Goal: Task Accomplishment & Management: Complete application form

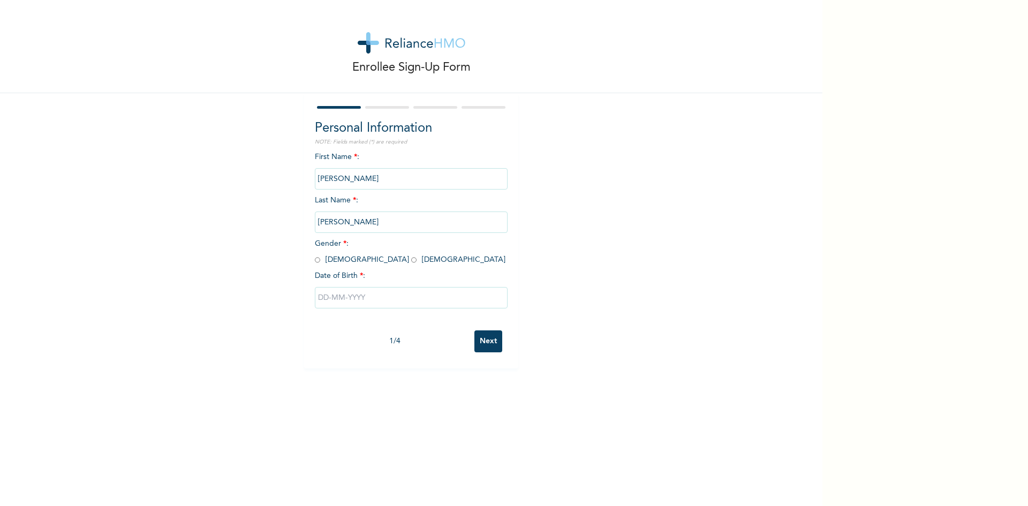
click at [315, 261] on input "radio" at bounding box center [317, 260] width 5 height 10
radio input "true"
click at [316, 299] on input "text" at bounding box center [411, 297] width 193 height 21
select select "7"
type input "08/02/2025"
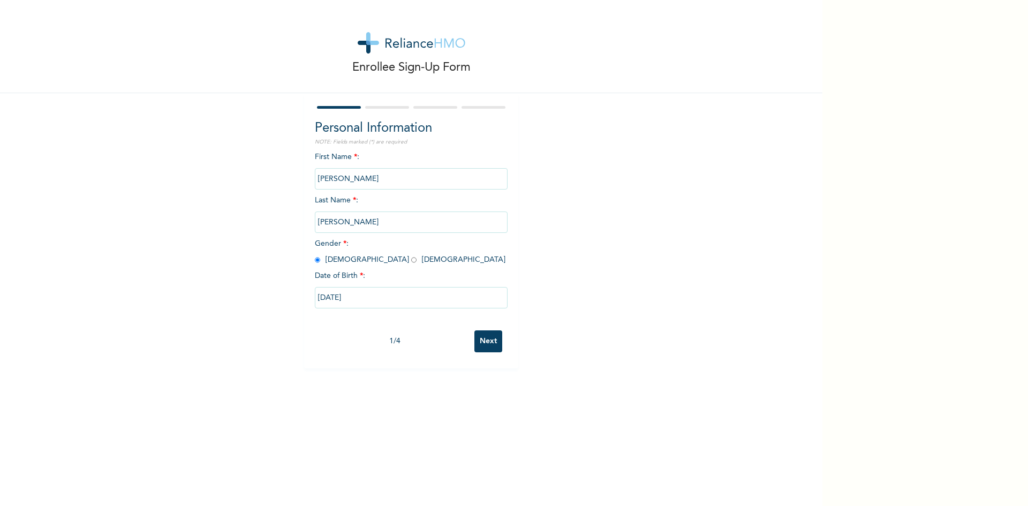
click at [368, 299] on input "08/02/2025" at bounding box center [411, 297] width 193 height 21
select select "7"
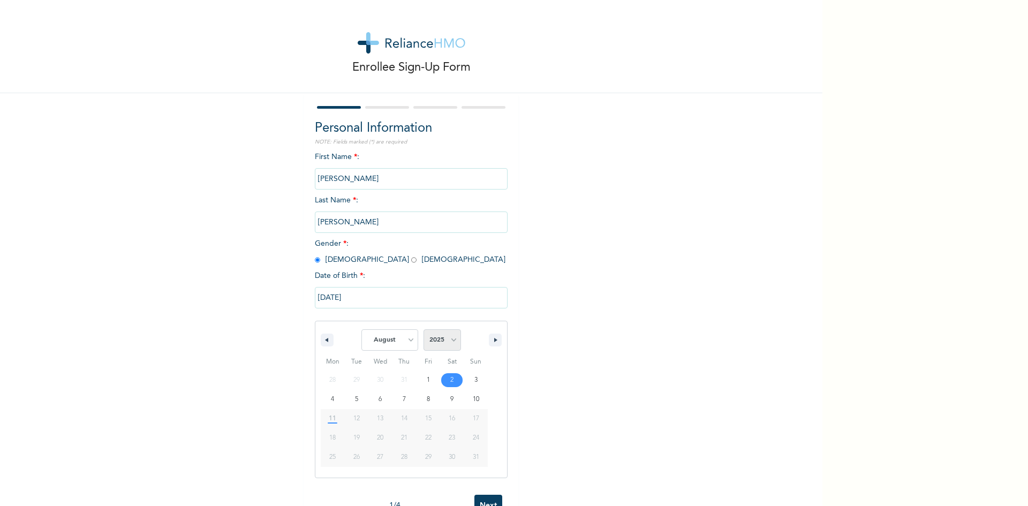
click at [448, 340] on select "2025 2024 2023 2022 2021 2020 2019 2018 2017 2016 2015 2014 2013 2012 2011 2010…" at bounding box center [442, 339] width 37 height 21
select select "1974"
click at [424, 330] on select "2025 2024 2023 2022 2021 2020 2019 2018 2017 2016 2015 2014 2013 2012 2011 2010…" at bounding box center [442, 339] width 37 height 21
click at [408, 339] on select "January February March April May June July August September October November De…" at bounding box center [389, 339] width 57 height 21
select select "1"
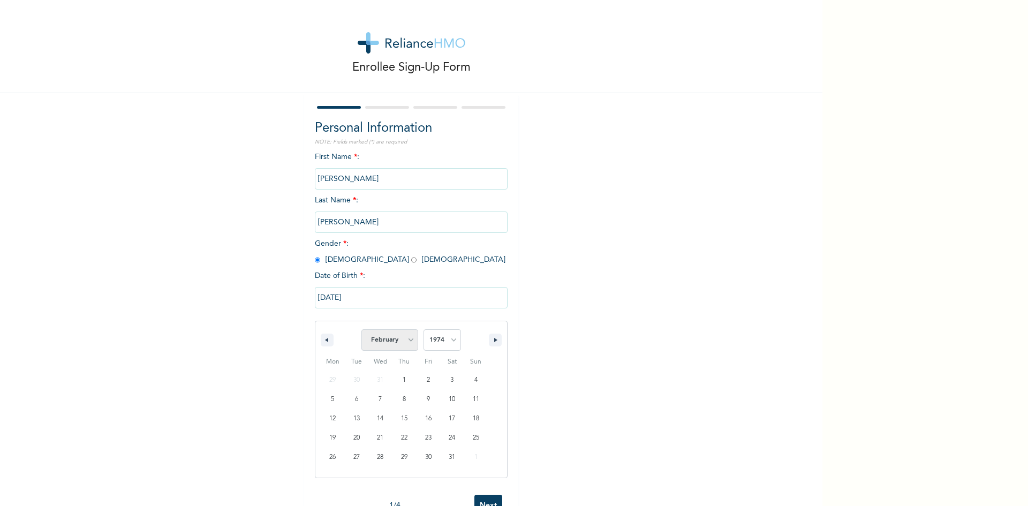
click at [361, 330] on select "January February March April May June July August September October November De…" at bounding box center [389, 339] width 57 height 21
type input "02/02/1974"
click at [369, 299] on input "02/02/1974" at bounding box center [411, 297] width 193 height 21
select select "1"
select select "1974"
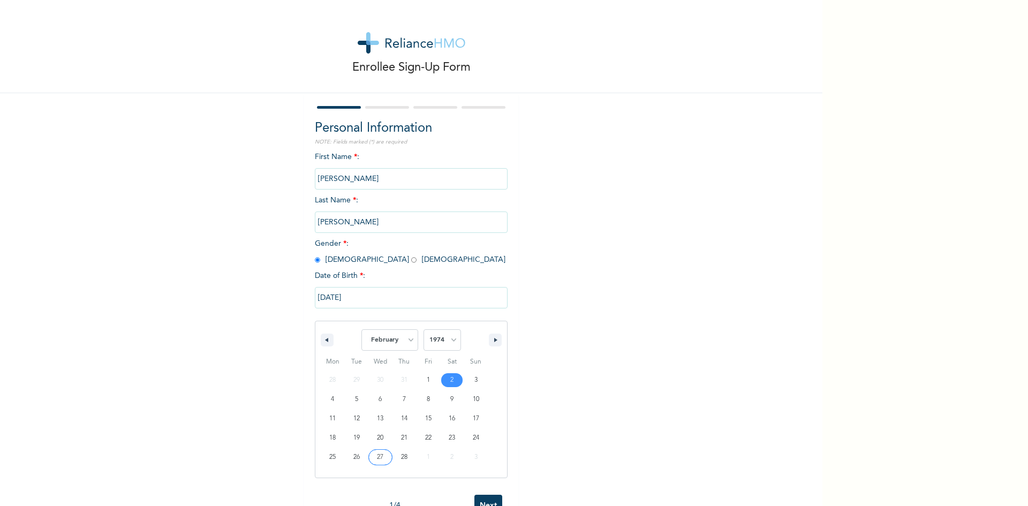
type input "02/27/1974"
click at [489, 343] on input "Next" at bounding box center [488, 341] width 28 height 22
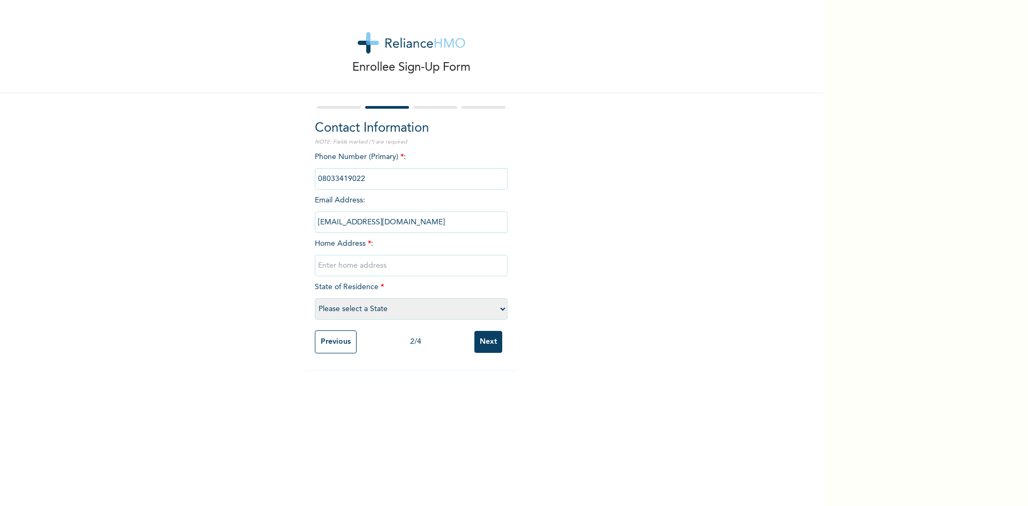
click at [329, 267] on input "text" at bounding box center [411, 265] width 193 height 21
type input "Eneka. Port-Harcourt"
click at [406, 308] on select "Please select a State Abia Abuja (FCT) Adamawa Akwa Ibom Anambra Bauchi Bayelsa…" at bounding box center [411, 308] width 193 height 21
select select "33"
click at [315, 298] on select "Please select a State Abia Abuja (FCT) Adamawa Akwa Ibom Anambra Bauchi Bayelsa…" at bounding box center [411, 308] width 193 height 21
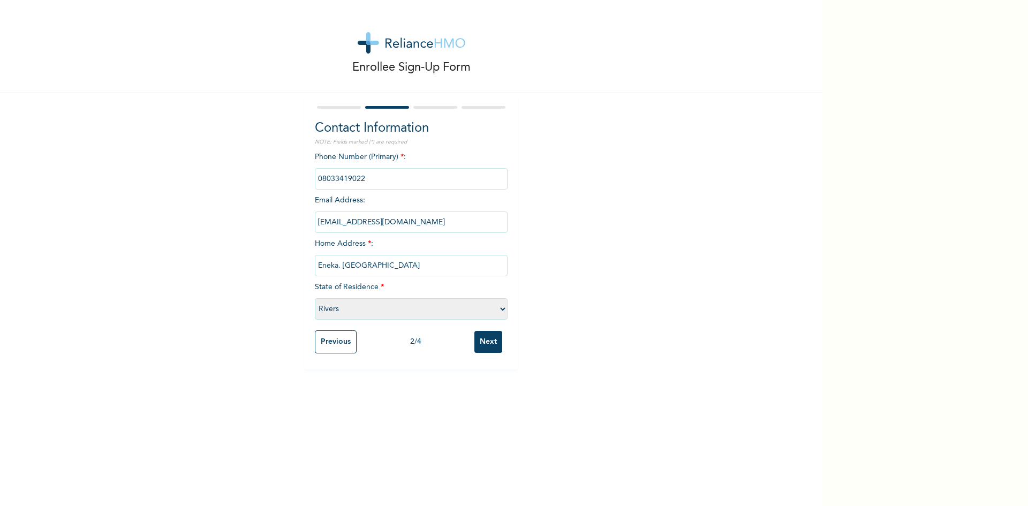
click at [486, 342] on input "Next" at bounding box center [488, 342] width 28 height 22
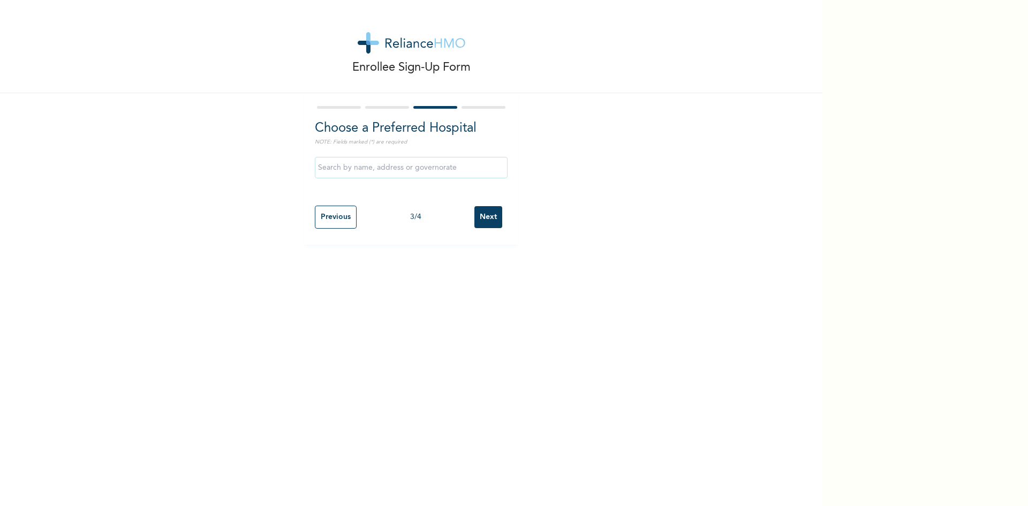
click at [371, 169] on input "text" at bounding box center [411, 167] width 193 height 21
type input "ST MARTINS DENTAL CLINIC"
click at [484, 216] on input "Next" at bounding box center [488, 217] width 28 height 22
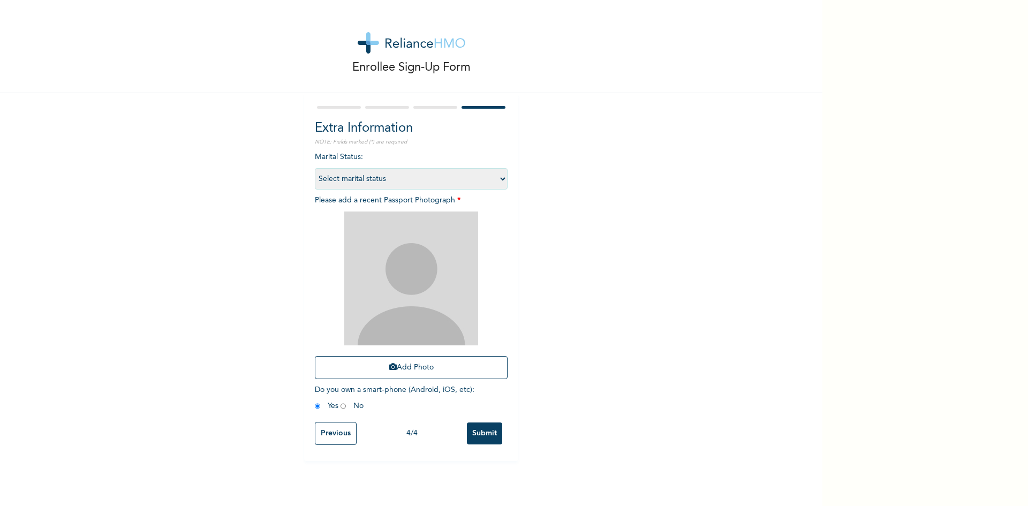
click at [406, 179] on select "Select marital status Single Married Divorced Widow/Widower" at bounding box center [411, 178] width 193 height 21
select select "2"
click at [315, 168] on select "Select marital status Single Married Divorced Widow/Widower" at bounding box center [411, 178] width 193 height 21
click at [419, 367] on button "Add Photo" at bounding box center [411, 367] width 193 height 23
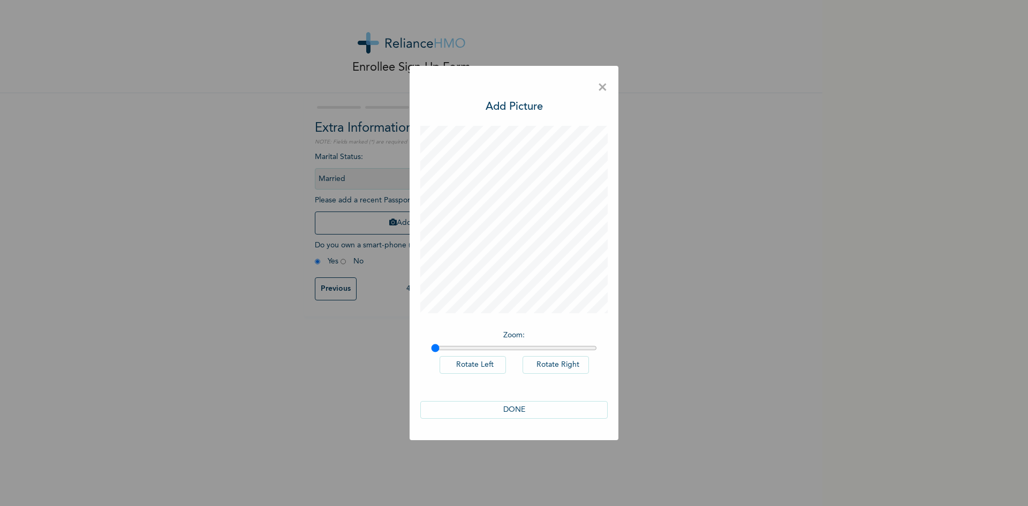
click at [525, 413] on button "DONE" at bounding box center [513, 410] width 187 height 18
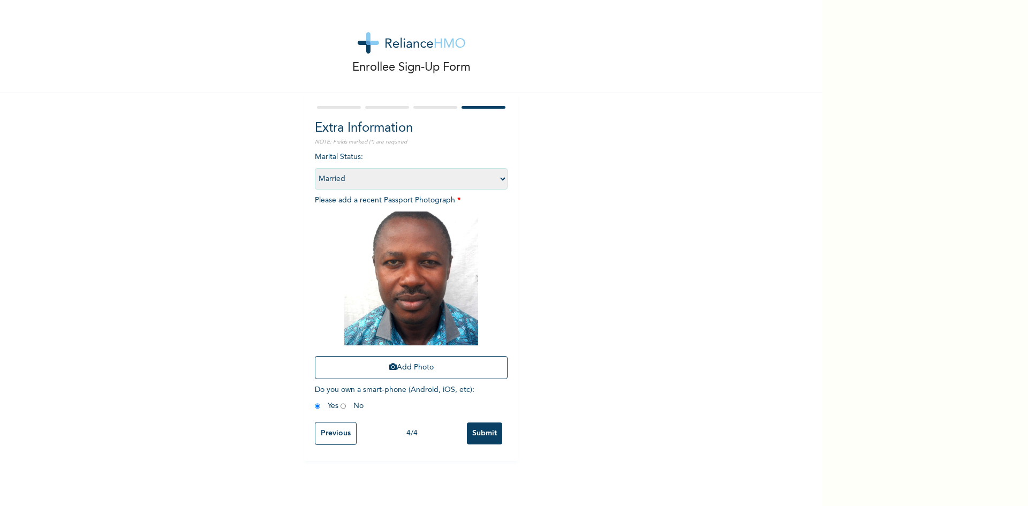
click at [323, 432] on input "Previous" at bounding box center [336, 433] width 42 height 23
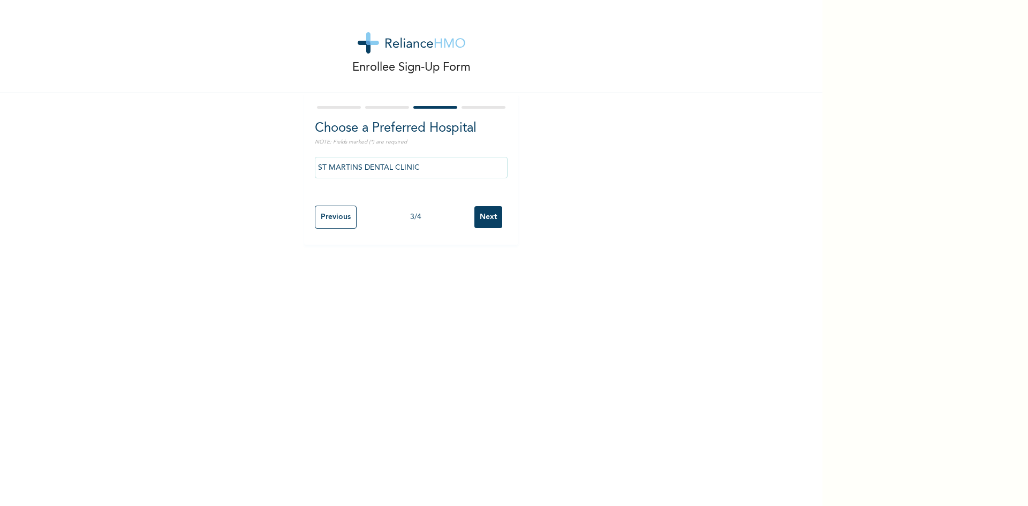
click at [334, 221] on input "Previous" at bounding box center [336, 217] width 42 height 23
select select "33"
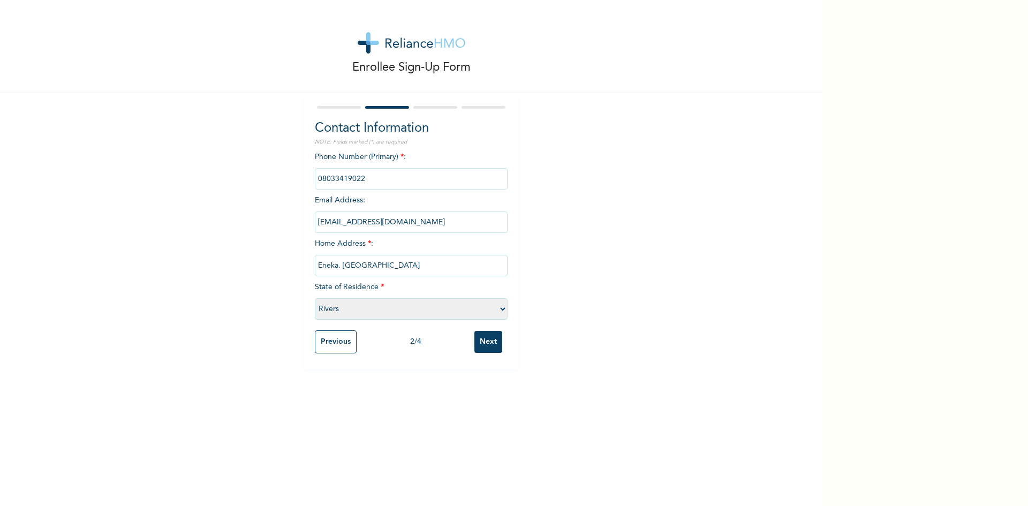
click at [486, 344] on input "Next" at bounding box center [488, 342] width 28 height 22
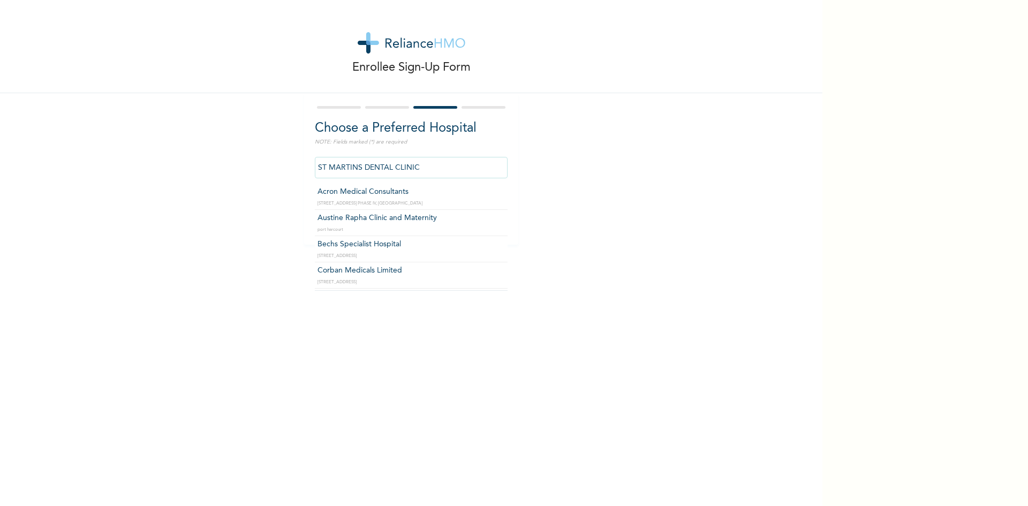
click at [434, 167] on input "ST MARTINS DENTAL CLINIC" at bounding box center [411, 167] width 193 height 21
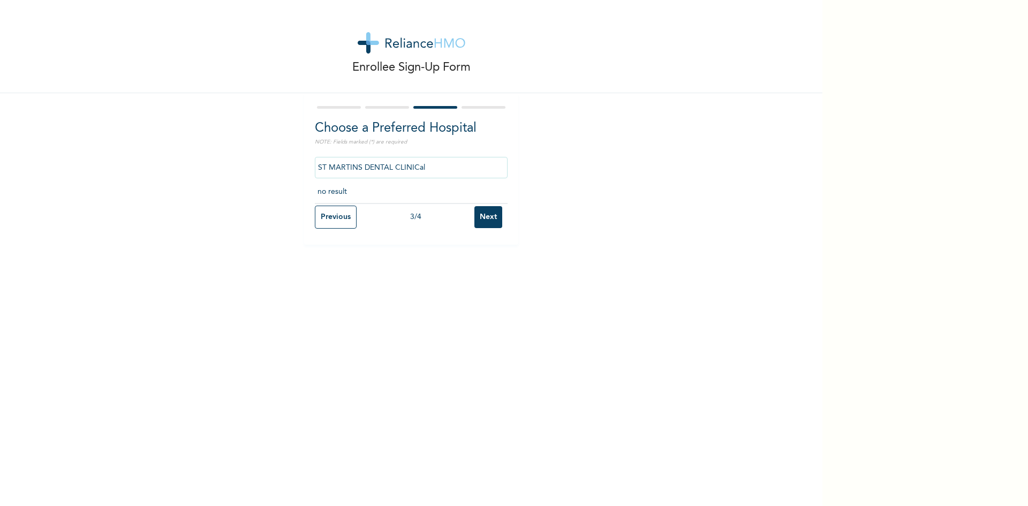
drag, startPoint x: 433, startPoint y: 169, endPoint x: 297, endPoint y: 169, distance: 136.0
click at [297, 169] on div "Enrollee Sign-Up Form Choose a Preferred Hospital NOTE: Fields marked (*) are r…" at bounding box center [411, 122] width 823 height 245
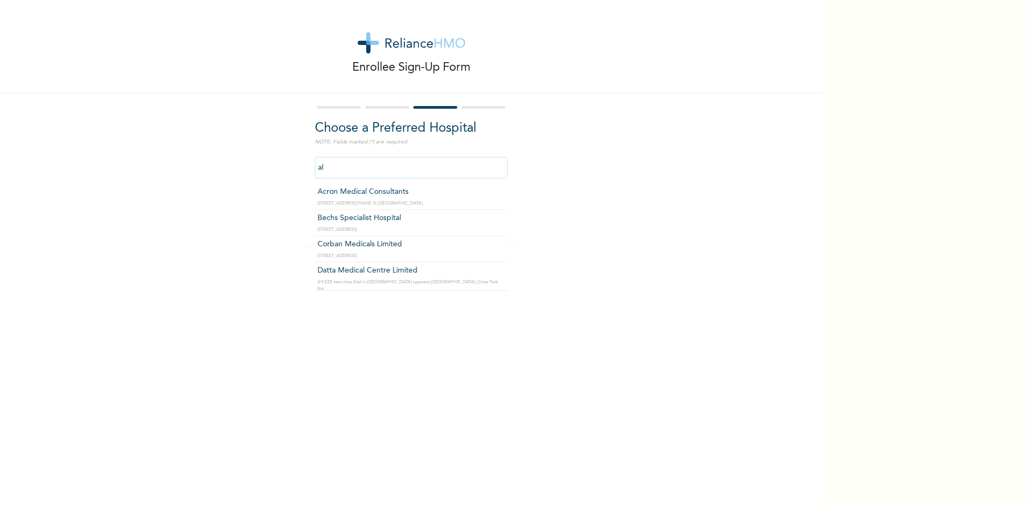
type input "a"
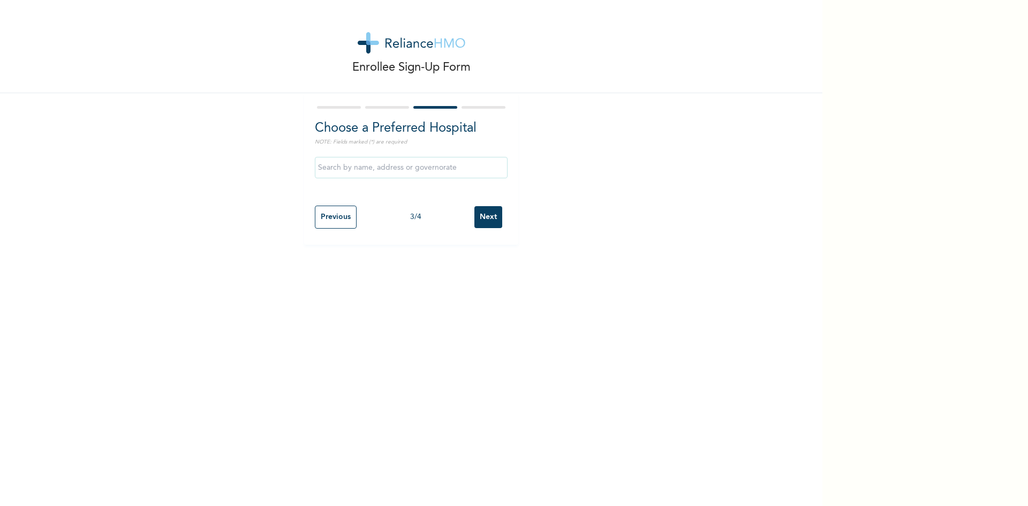
click at [636, 330] on div "Enrollee Sign-Up Form Choose a Preferred Hospital NOTE: Fields marked (*) are r…" at bounding box center [411, 253] width 823 height 506
click at [480, 217] on input "Next" at bounding box center [488, 217] width 28 height 22
select select "2"
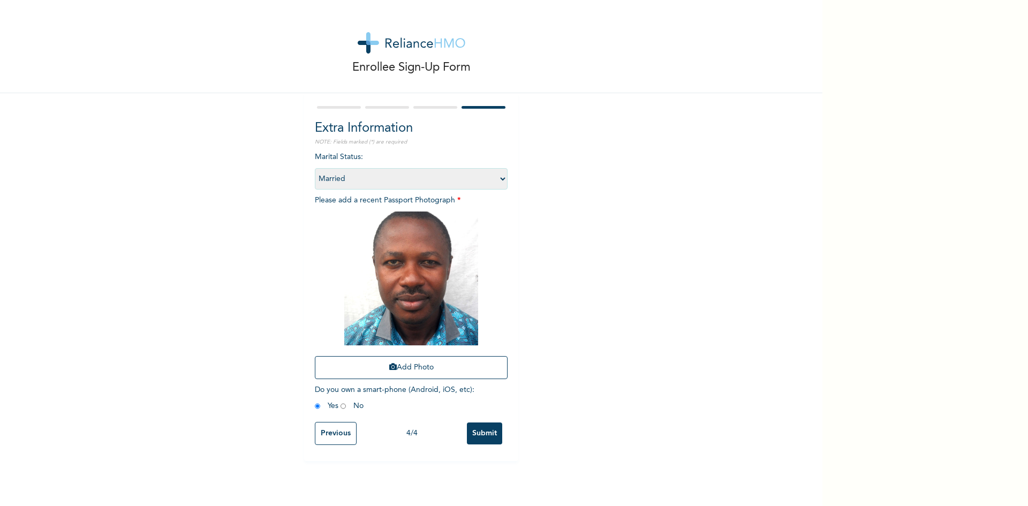
click at [484, 435] on input "Submit" at bounding box center [484, 434] width 35 height 22
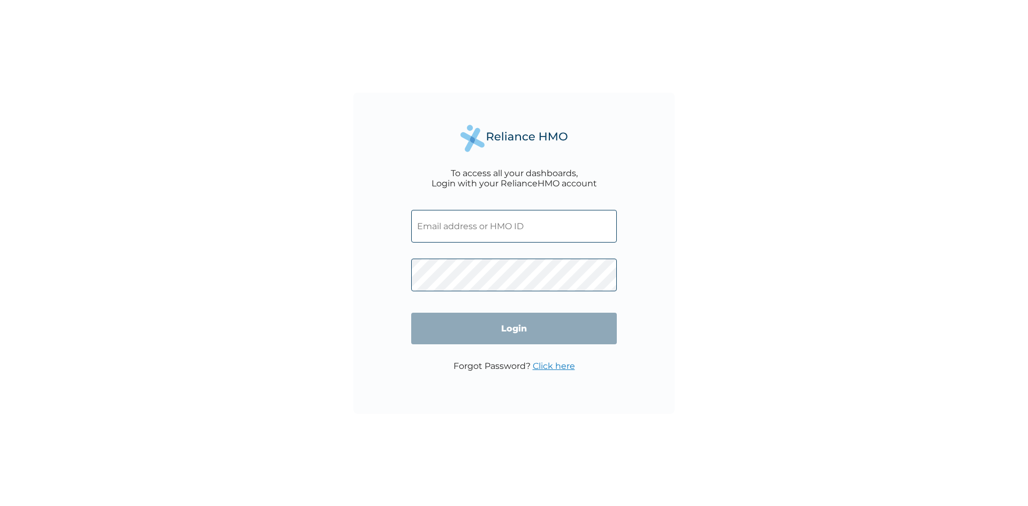
click at [452, 227] on input "text" at bounding box center [514, 226] width 206 height 33
paste input "NEM/10019/A"
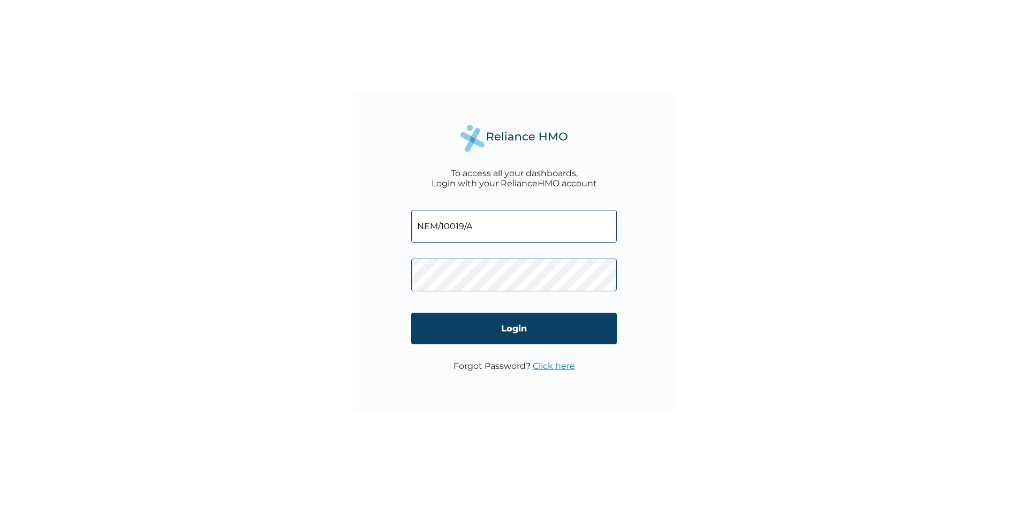
type input "NEM/10019/A"
click at [511, 331] on input "Login" at bounding box center [514, 329] width 206 height 32
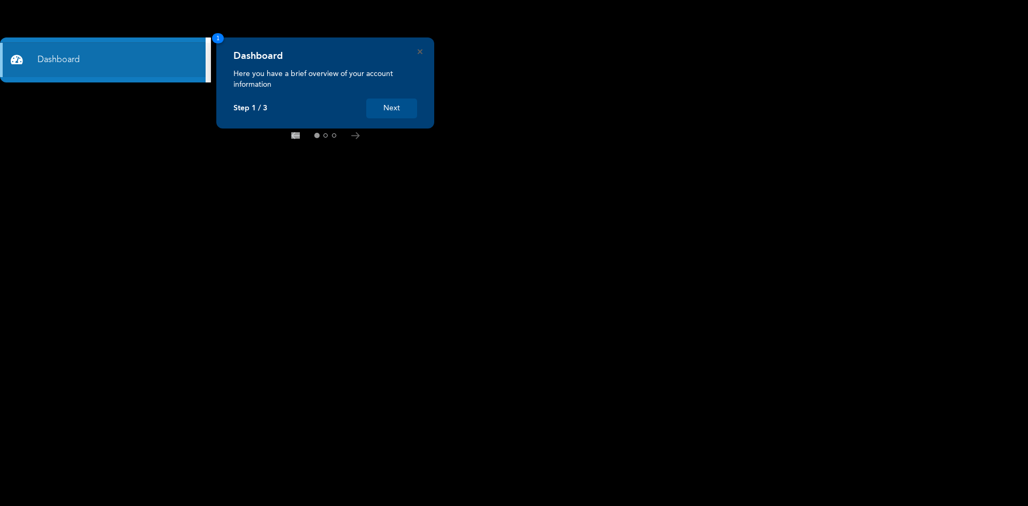
click at [393, 108] on button "Next" at bounding box center [391, 109] width 51 height 20
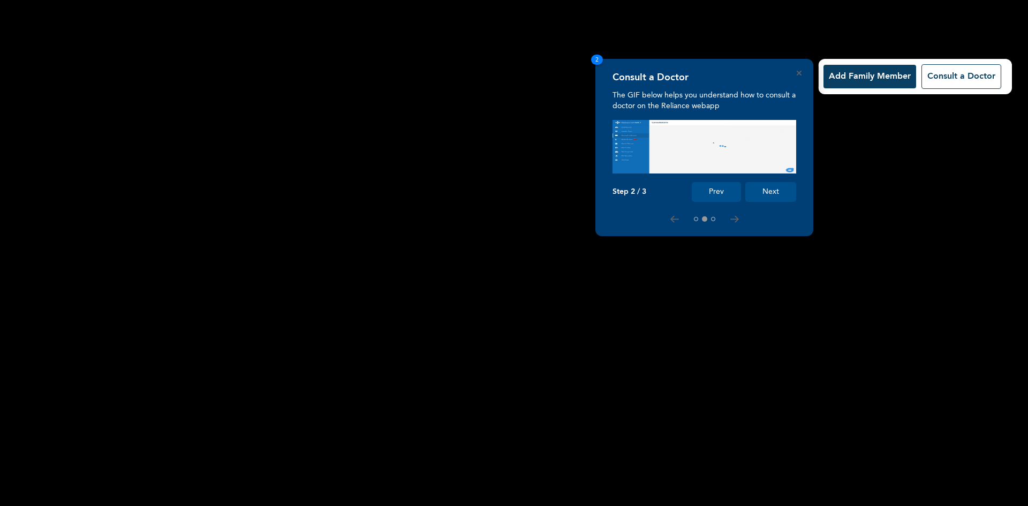
click at [772, 190] on button "Next" at bounding box center [770, 192] width 51 height 20
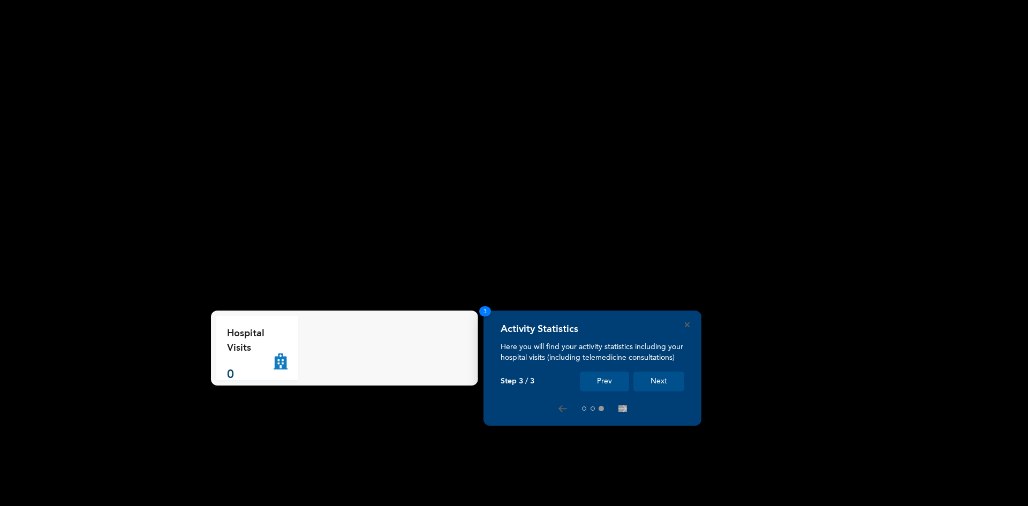
click at [659, 379] on button "Next" at bounding box center [659, 382] width 51 height 20
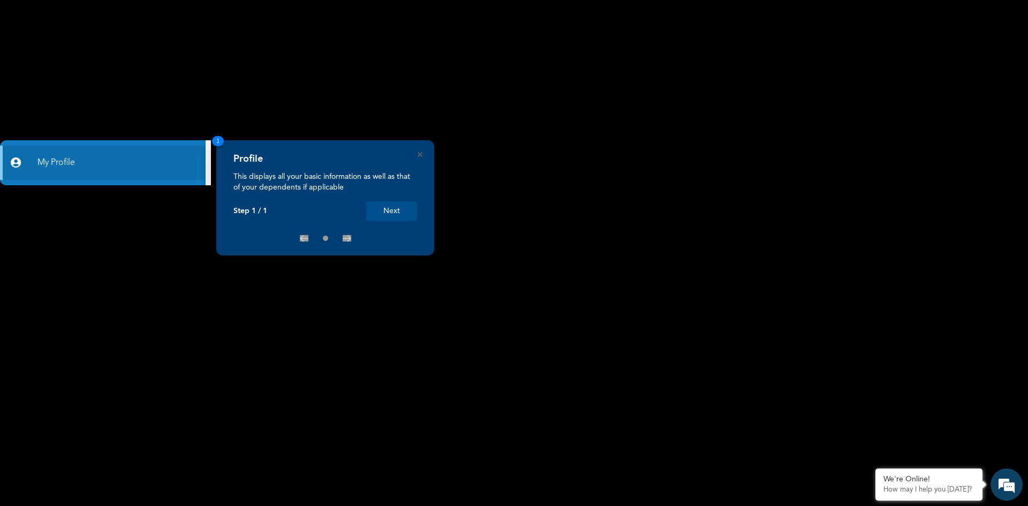
click at [256, 88] on rect at bounding box center [514, 253] width 1028 height 506
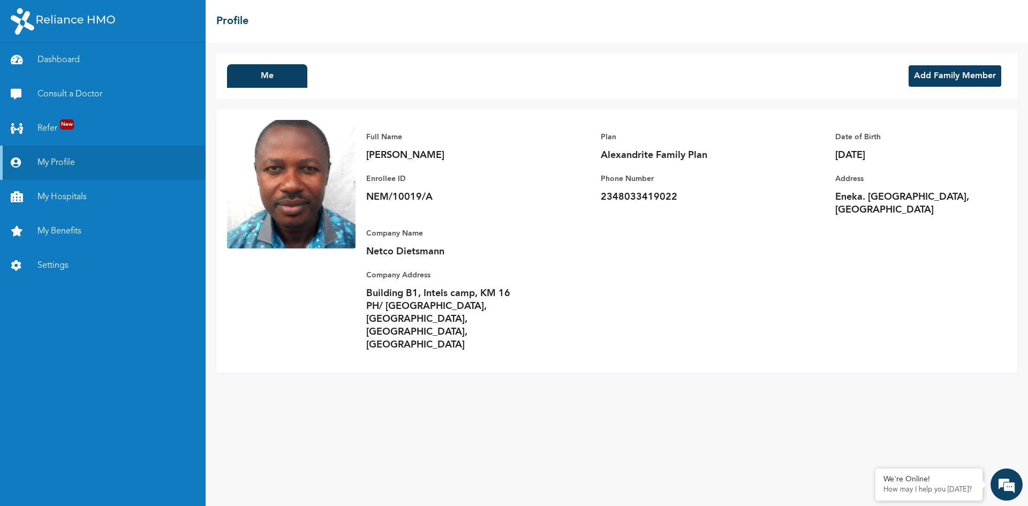
click at [945, 74] on button "Add Family Member" at bounding box center [955, 75] width 93 height 21
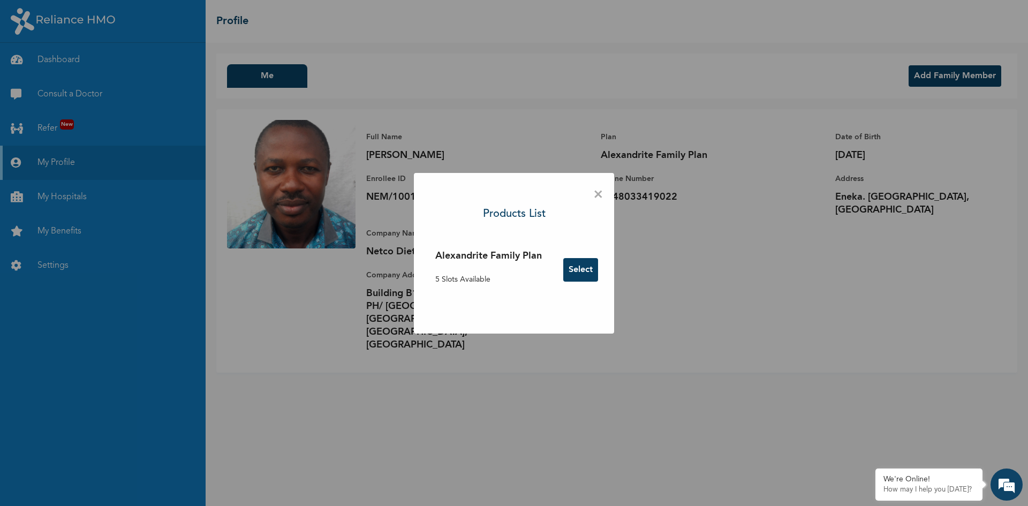
click at [585, 272] on button "Select" at bounding box center [580, 270] width 35 height 24
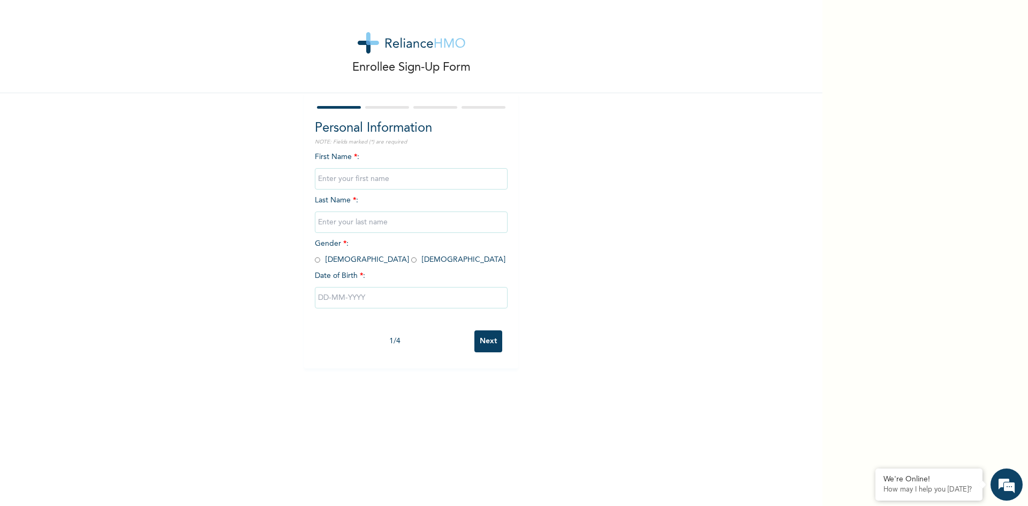
click at [328, 178] on input "text" at bounding box center [411, 178] width 193 height 21
type input "Helen"
type input "Anugwa"
click at [411, 263] on input "radio" at bounding box center [413, 260] width 5 height 10
radio input "true"
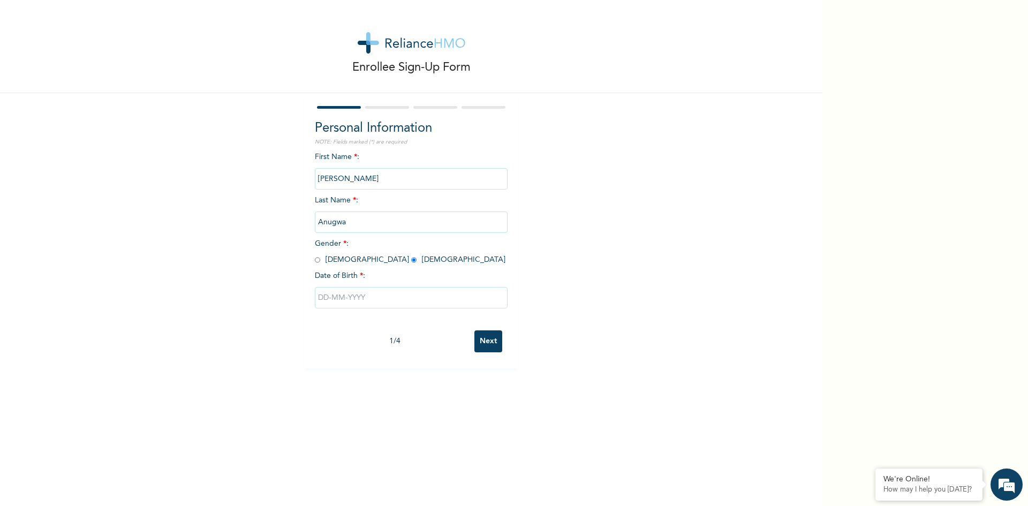
click at [323, 298] on input "text" at bounding box center [411, 297] width 193 height 21
select select "7"
click at [450, 340] on select "2025 2024 2023 2022 2021 2020 2019 2018 2017 2016 2015 2014 2013 2012 2011 2010…" at bounding box center [442, 339] width 37 height 21
select select "1974"
click at [424, 330] on select "2025 2024 2023 2022 2021 2020 2019 2018 2017 2016 2015 2014 2013 2012 2011 2010…" at bounding box center [442, 339] width 37 height 21
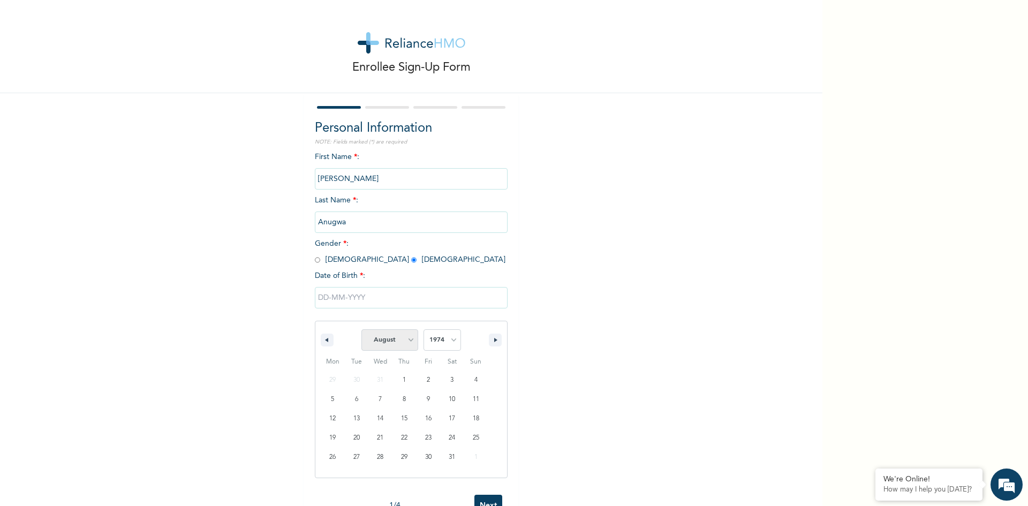
click at [406, 344] on select "January February March April May June July August September October November De…" at bounding box center [389, 339] width 57 height 21
select select "2"
click at [361, 330] on select "January February March April May June July August September October November De…" at bounding box center [389, 339] width 57 height 21
type input "03/04/1974"
click at [488, 344] on input "Next" at bounding box center [488, 341] width 28 height 22
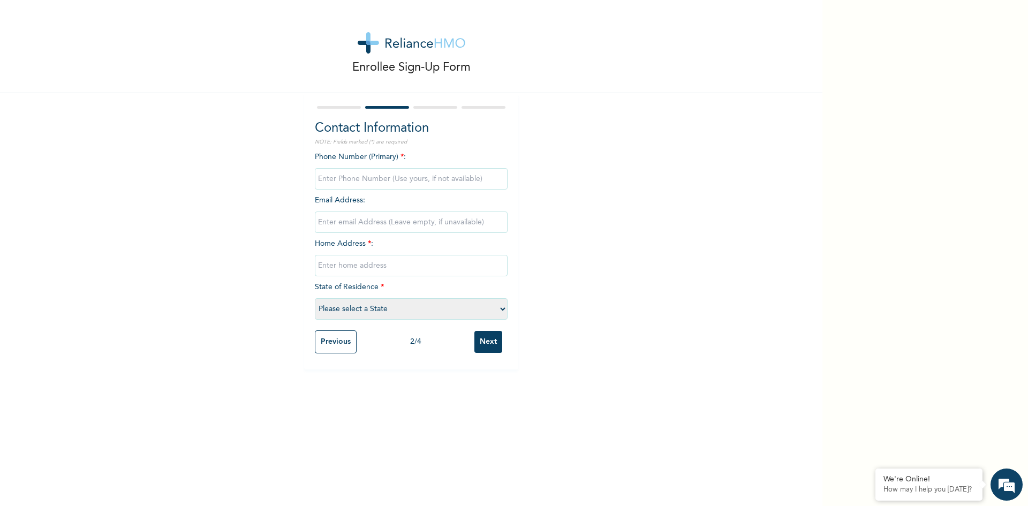
click at [335, 179] on input "phone" at bounding box center [411, 178] width 193 height 21
type input "08037660928"
click at [368, 222] on input "email" at bounding box center [411, 222] width 193 height 21
type input "nkmacduhu@yahoo.com"
click at [358, 266] on input "text" at bounding box center [411, 265] width 193 height 21
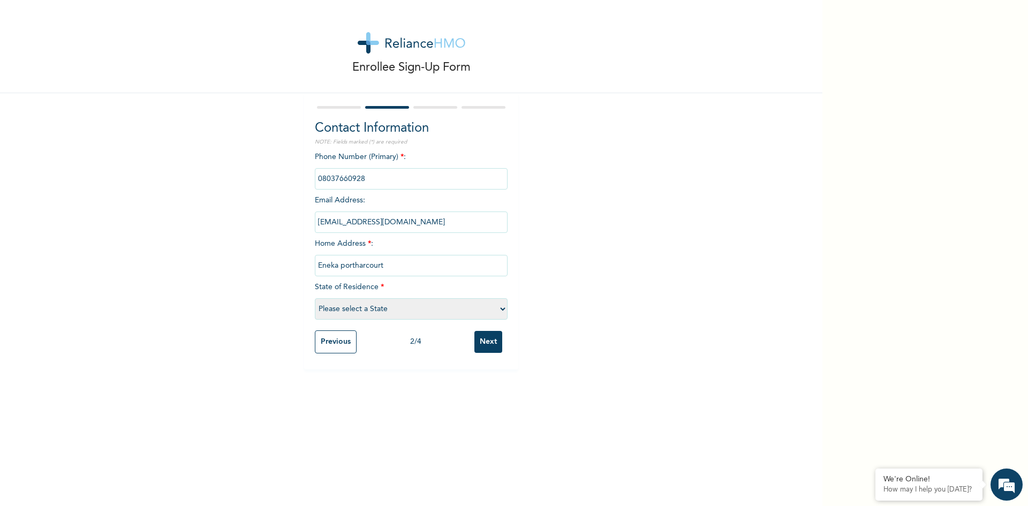
click at [340, 262] on input "Eneka portharcourt" at bounding box center [411, 265] width 193 height 21
drag, startPoint x: 393, startPoint y: 268, endPoint x: 292, endPoint y: 265, distance: 100.2
click at [296, 265] on div "Enrollee Sign-Up Form Contact Information NOTE: Fields marked (*) are required …" at bounding box center [411, 185] width 823 height 370
type input "Eneka Portharcourt"
click at [400, 310] on select "Please select a State Abia Abuja (FCT) Adamawa Akwa Ibom Anambra Bauchi Bayelsa…" at bounding box center [411, 308] width 193 height 21
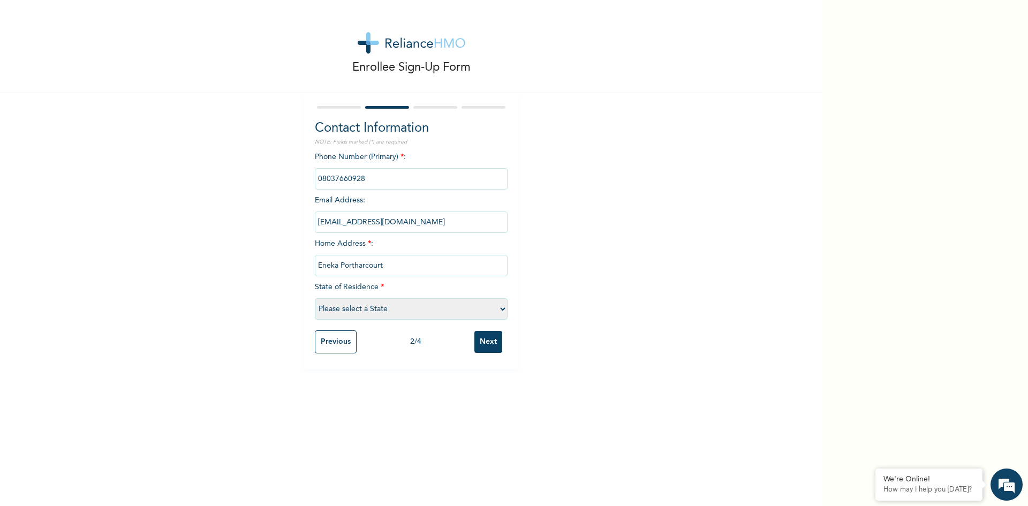
select select "33"
click at [315, 298] on select "Please select a State Abia Abuja (FCT) Adamawa Akwa Ibom Anambra Bauchi Bayelsa…" at bounding box center [411, 308] width 193 height 21
click at [483, 343] on input "Next" at bounding box center [488, 342] width 28 height 22
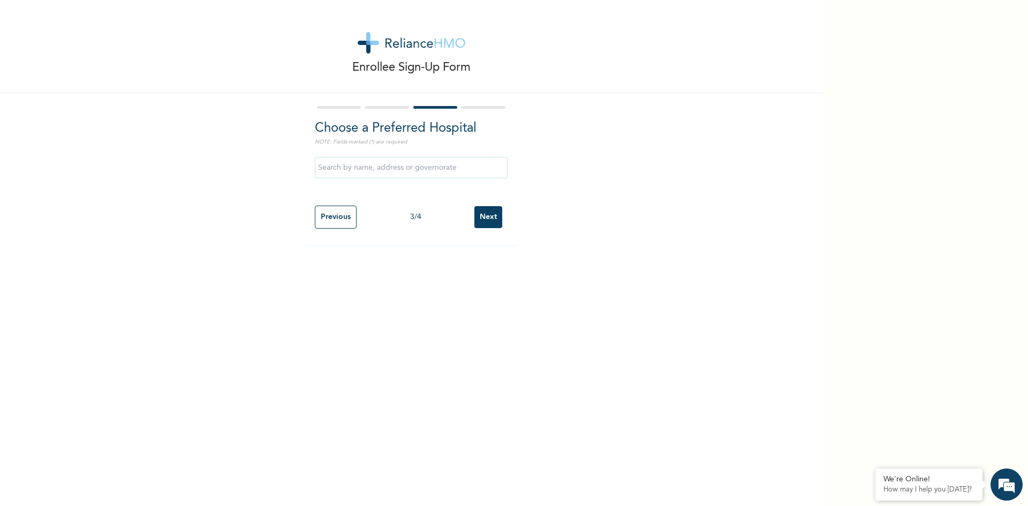
click at [488, 220] on input "Next" at bounding box center [488, 217] width 28 height 22
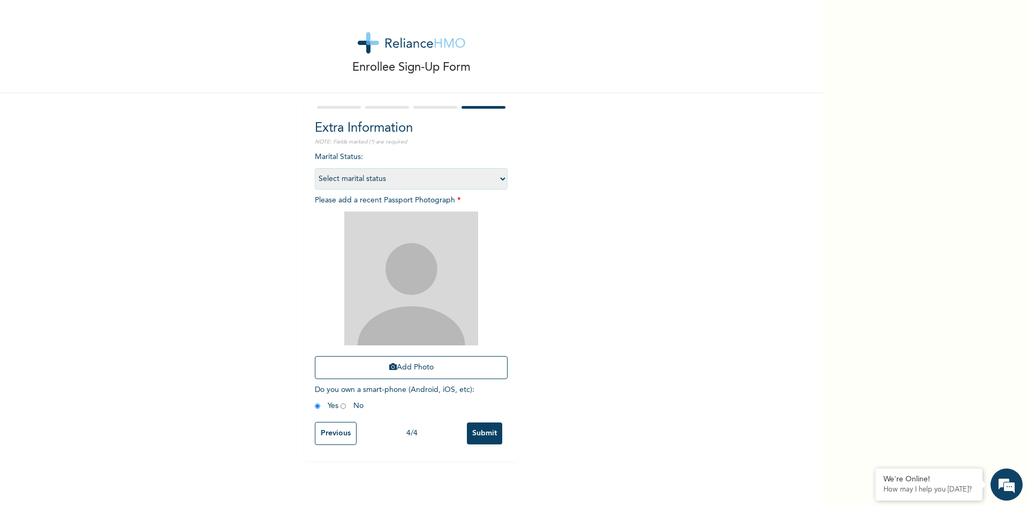
click at [469, 181] on select "Select marital status Single Married Divorced Widow/Widower" at bounding box center [411, 178] width 193 height 21
select select "2"
click at [315, 168] on select "Select marital status Single Married Divorced Widow/Widower" at bounding box center [411, 178] width 193 height 21
click at [425, 368] on button "Add Photo" at bounding box center [411, 367] width 193 height 23
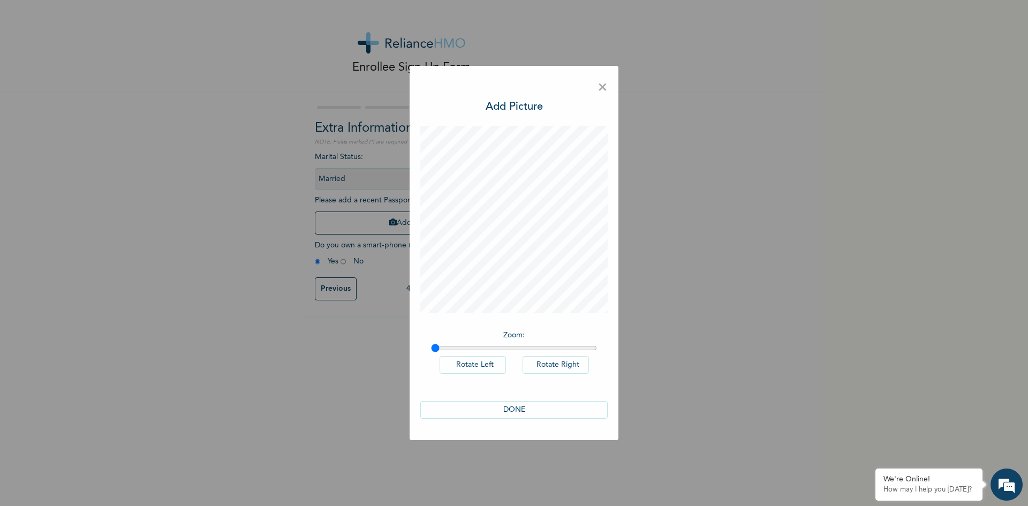
click at [523, 408] on button "DONE" at bounding box center [513, 410] width 187 height 18
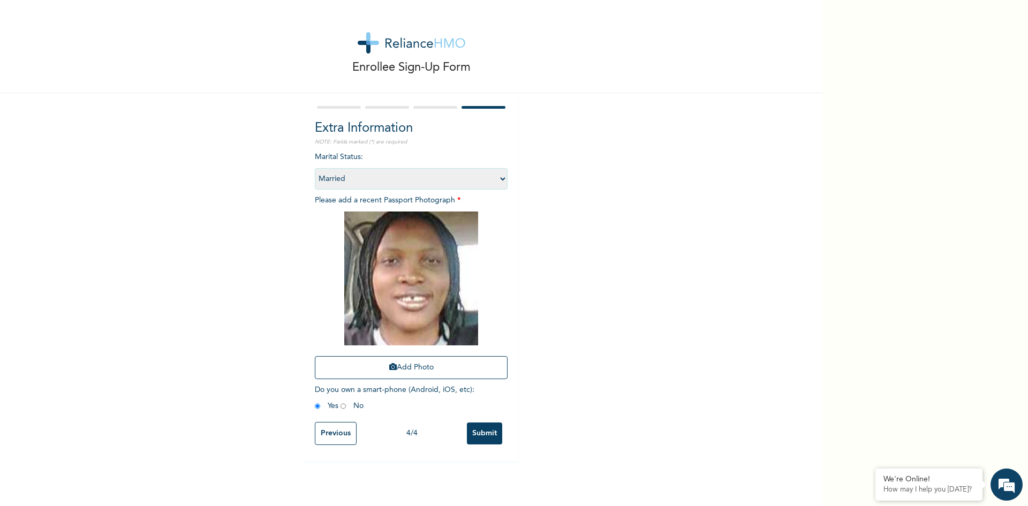
click at [487, 436] on input "Submit" at bounding box center [484, 434] width 35 height 22
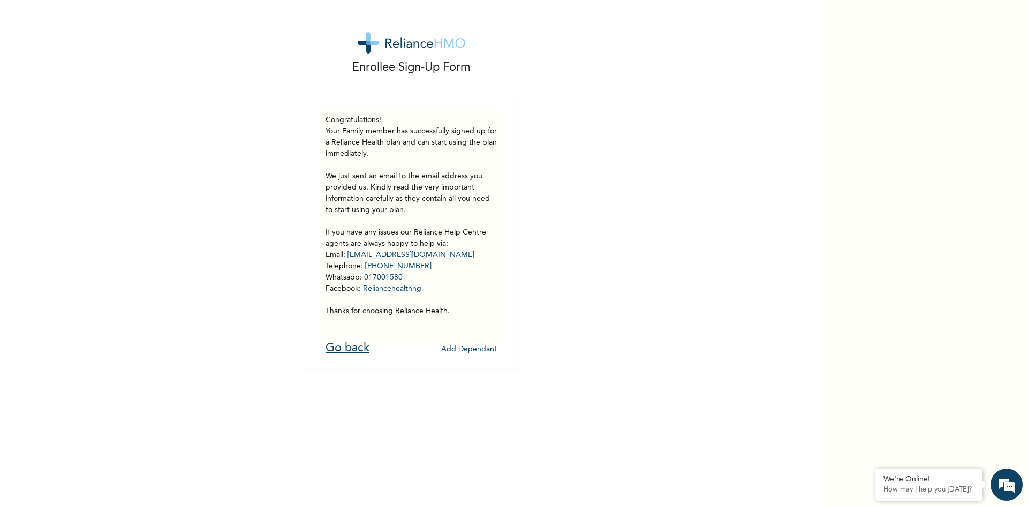
click at [344, 349] on link "Go back" at bounding box center [348, 348] width 44 height 12
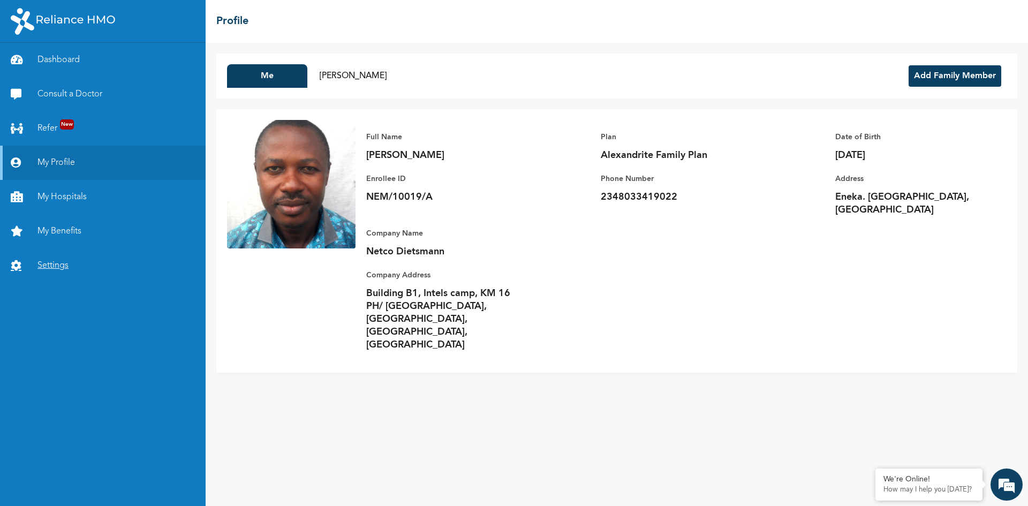
click at [52, 263] on link "Settings" at bounding box center [103, 265] width 206 height 34
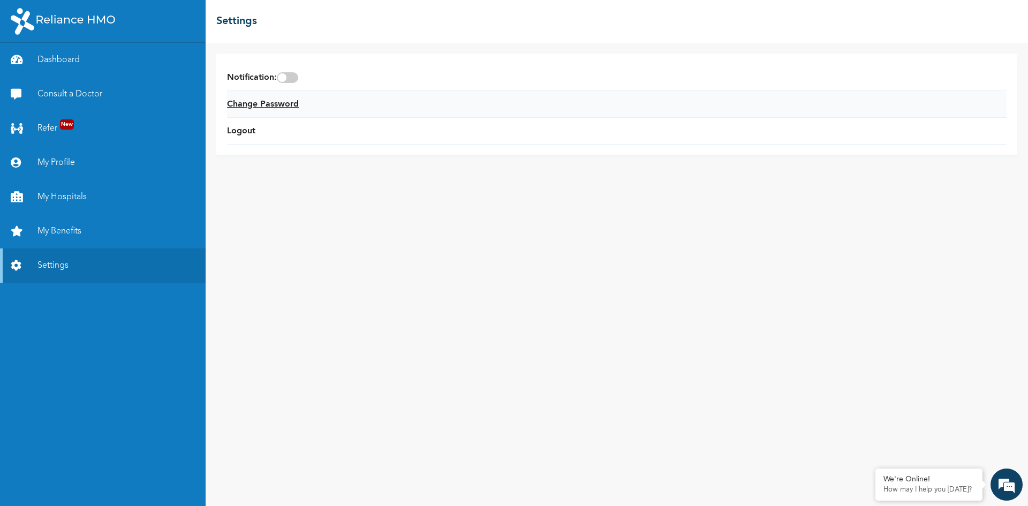
click at [260, 104] on link "Change Password" at bounding box center [263, 104] width 72 height 13
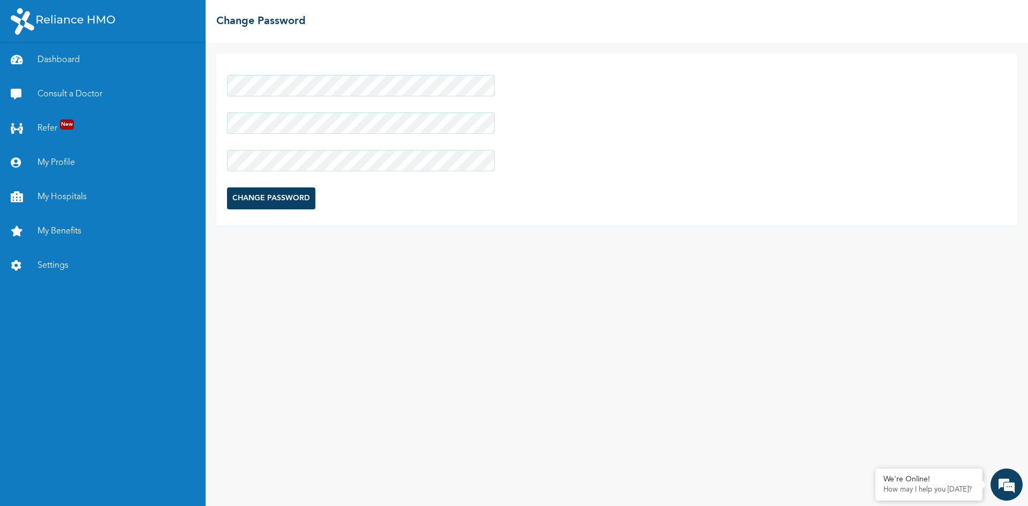
click at [279, 196] on input "CHANGE PASSWORD" at bounding box center [271, 198] width 88 height 22
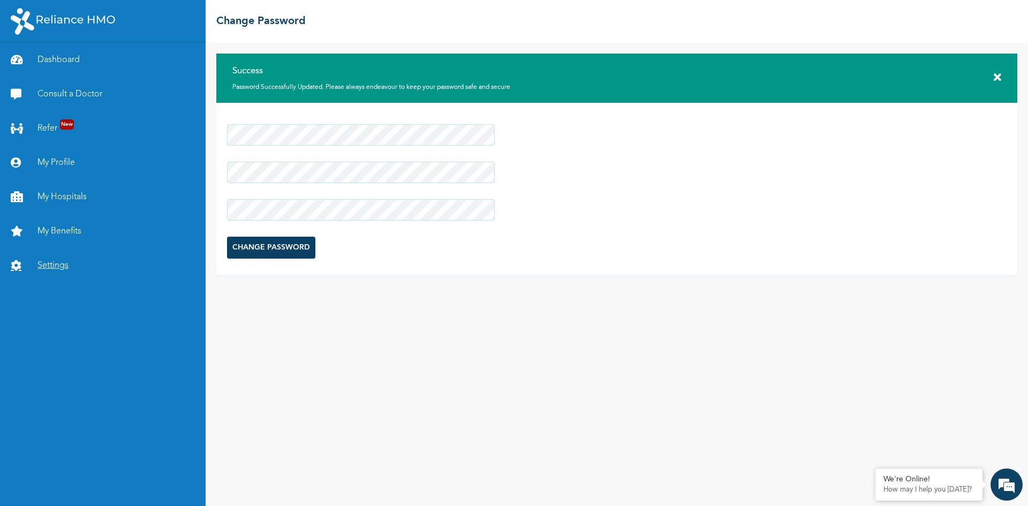
click at [46, 265] on link "Settings" at bounding box center [103, 265] width 206 height 34
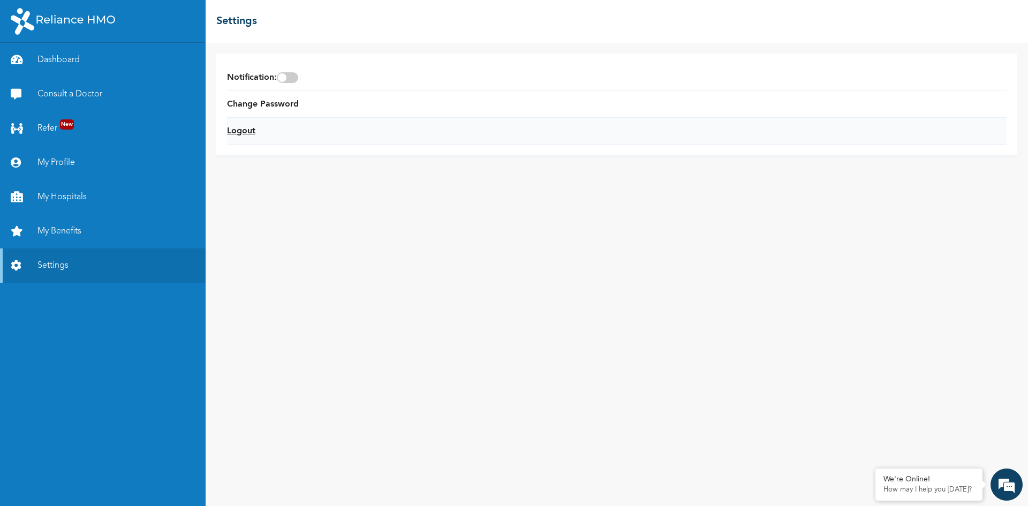
click at [240, 128] on link "Logout" at bounding box center [241, 131] width 28 height 13
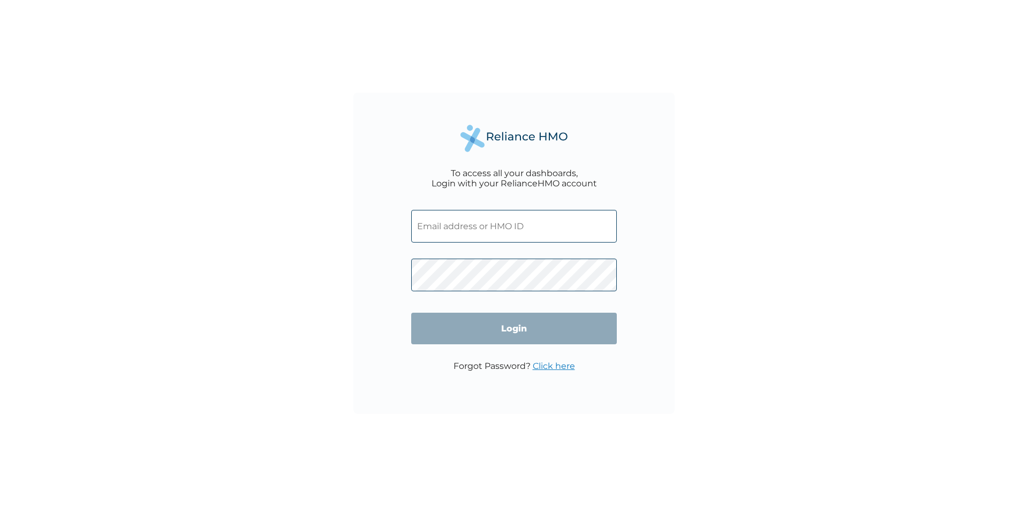
click at [459, 233] on input "text" at bounding box center [514, 226] width 206 height 33
type input "NEM/10019/A"
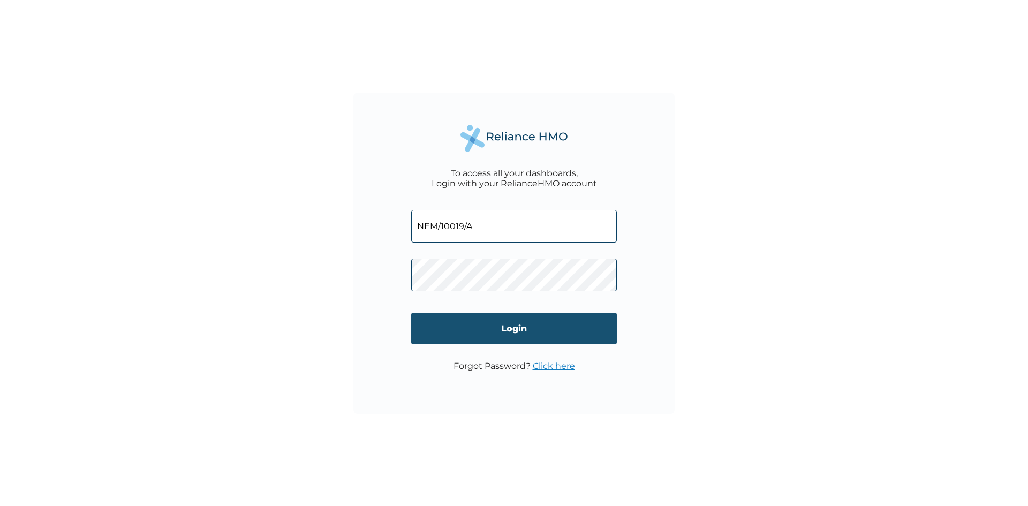
click at [515, 322] on input "Login" at bounding box center [514, 329] width 206 height 32
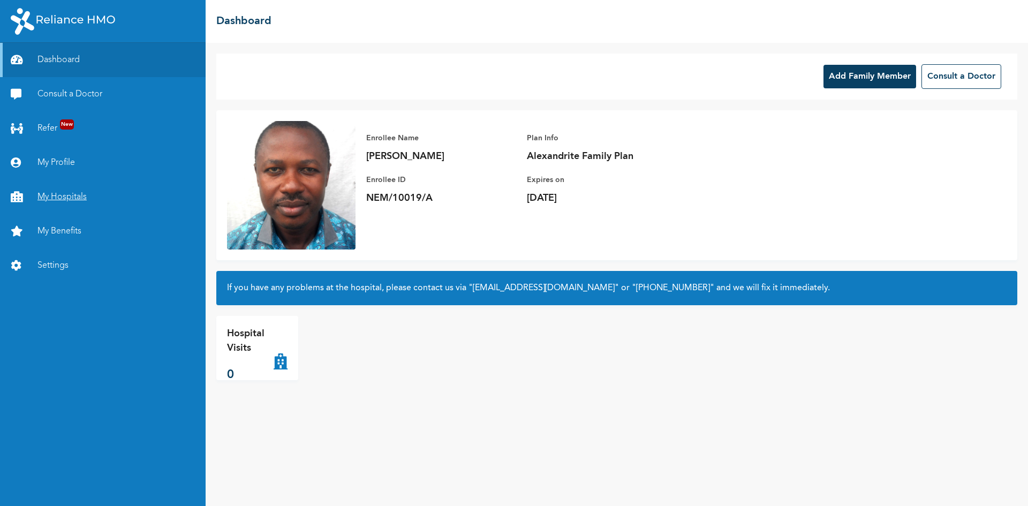
click at [52, 197] on link "My Hospitals" at bounding box center [103, 197] width 206 height 34
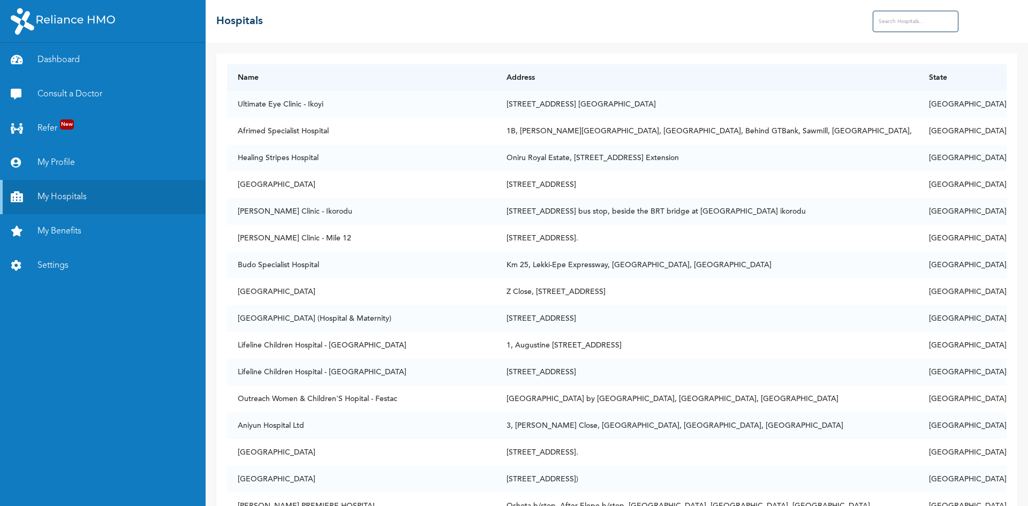
click at [890, 20] on input "text" at bounding box center [916, 21] width 86 height 21
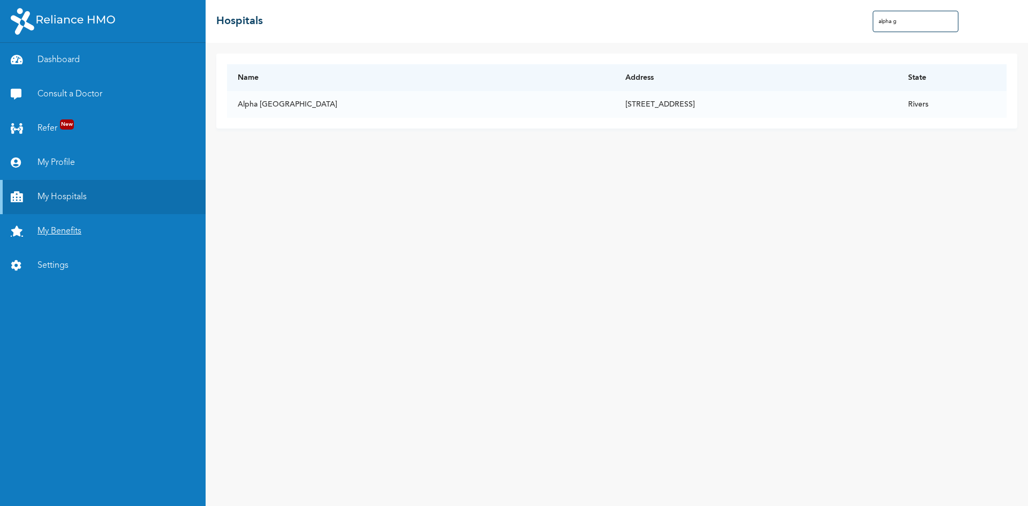
type input "alpha g"
click at [52, 229] on link "My Benefits" at bounding box center [103, 231] width 206 height 34
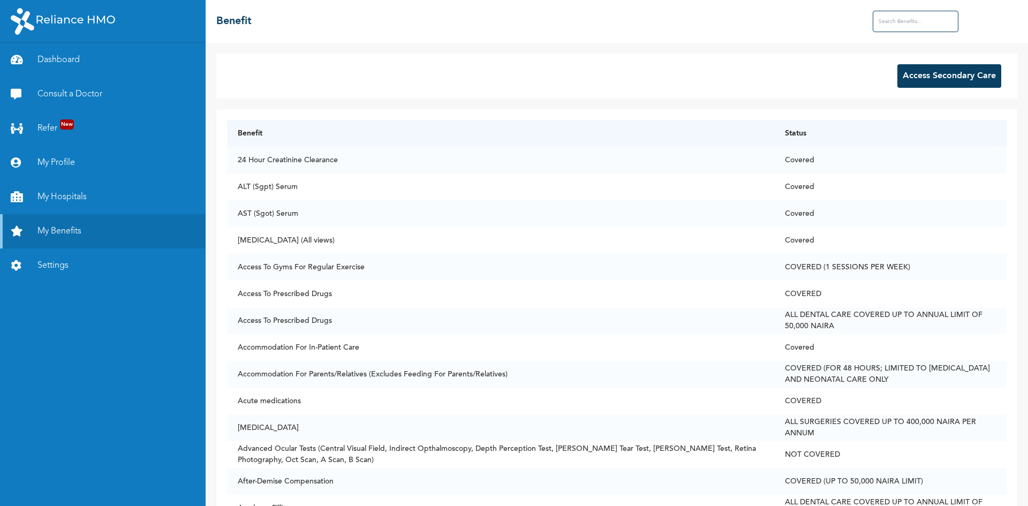
click at [930, 77] on button "Access Secondary Care" at bounding box center [950, 76] width 104 height 24
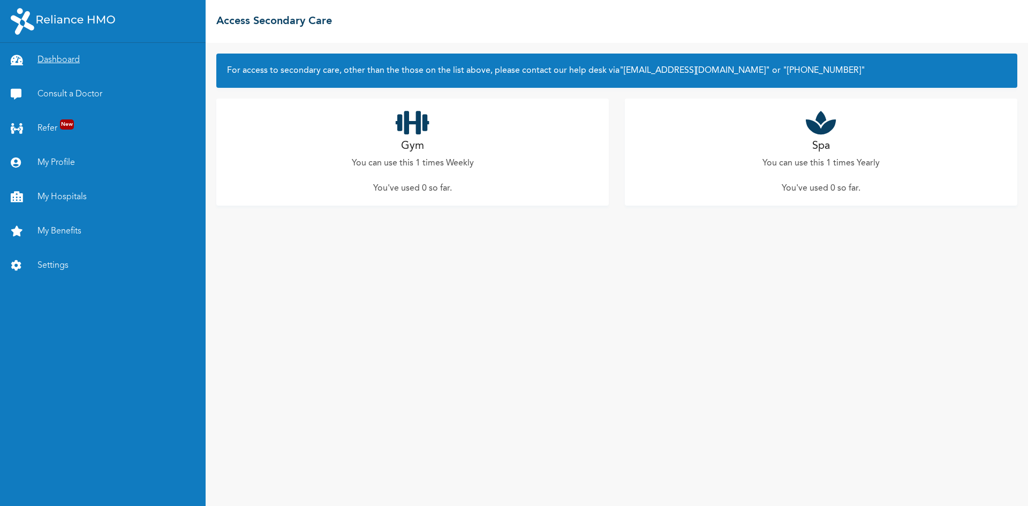
click at [57, 63] on link "Dashboard" at bounding box center [103, 60] width 206 height 34
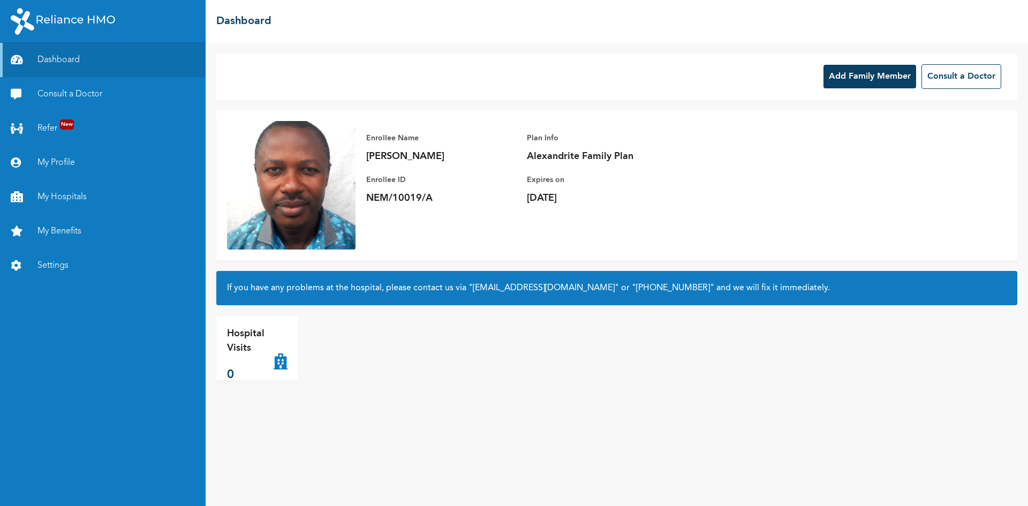
click at [870, 77] on button "Add Family Member" at bounding box center [870, 77] width 93 height 24
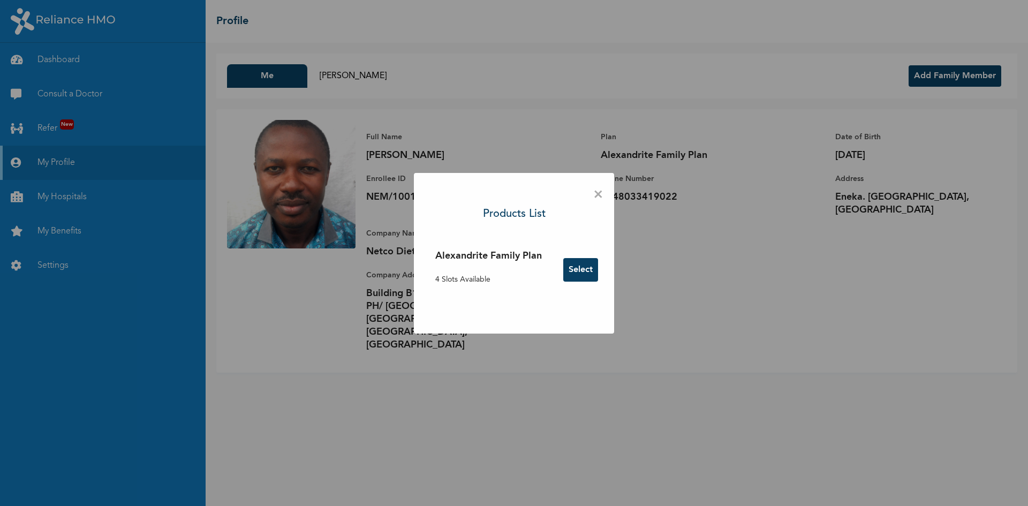
click at [586, 265] on button "Select" at bounding box center [580, 270] width 35 height 24
click at [601, 197] on span "×" at bounding box center [598, 195] width 10 height 22
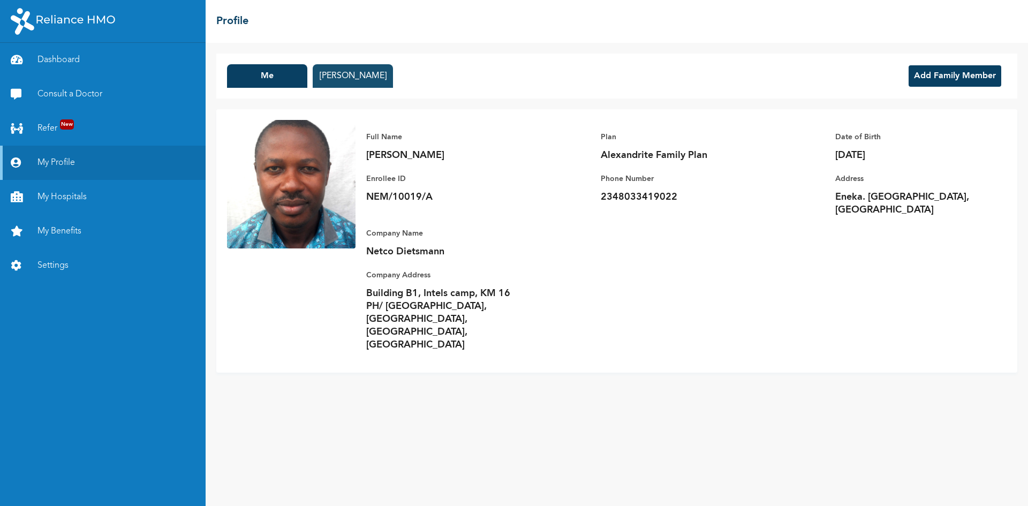
click at [352, 77] on button "Helen Anugwa" at bounding box center [353, 76] width 80 height 24
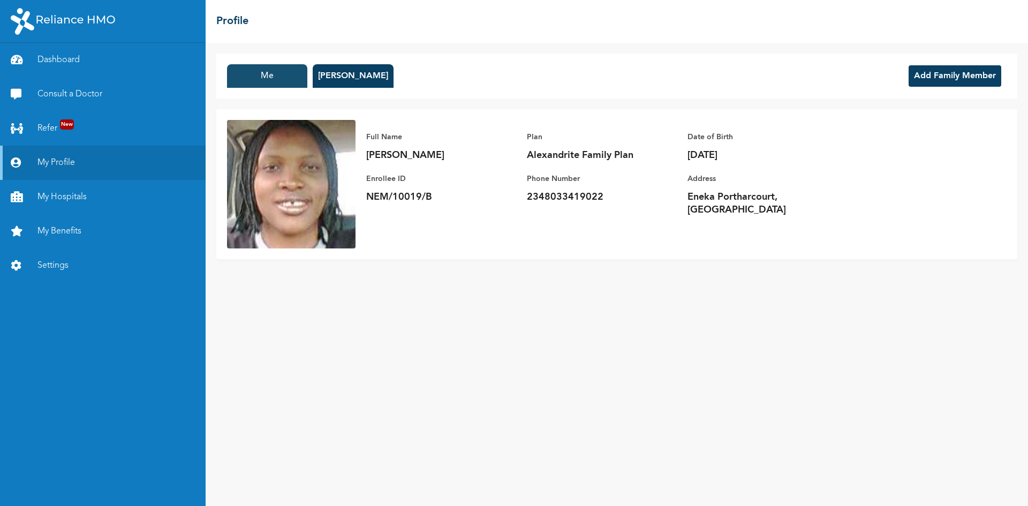
click at [263, 77] on button "Me" at bounding box center [267, 76] width 80 height 24
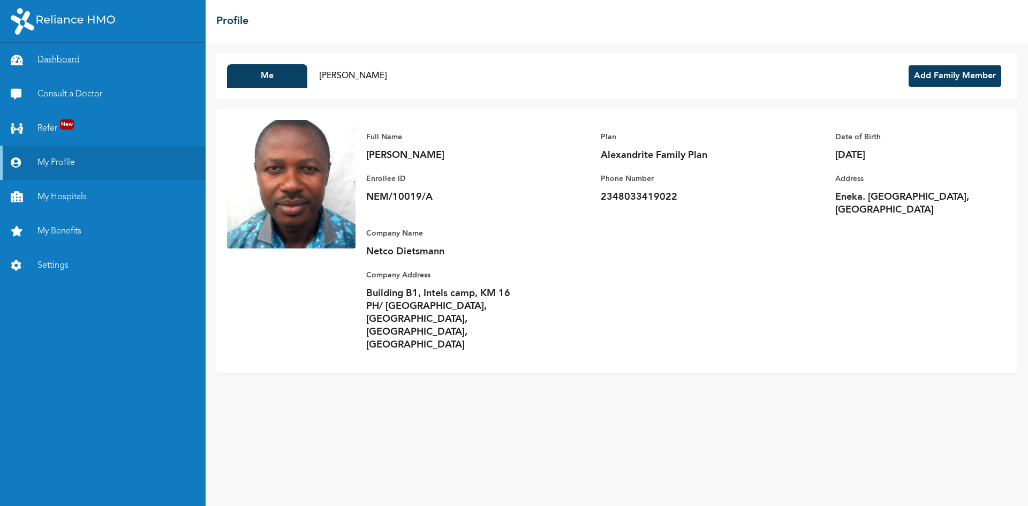
click at [55, 61] on link "Dashboard" at bounding box center [103, 60] width 206 height 34
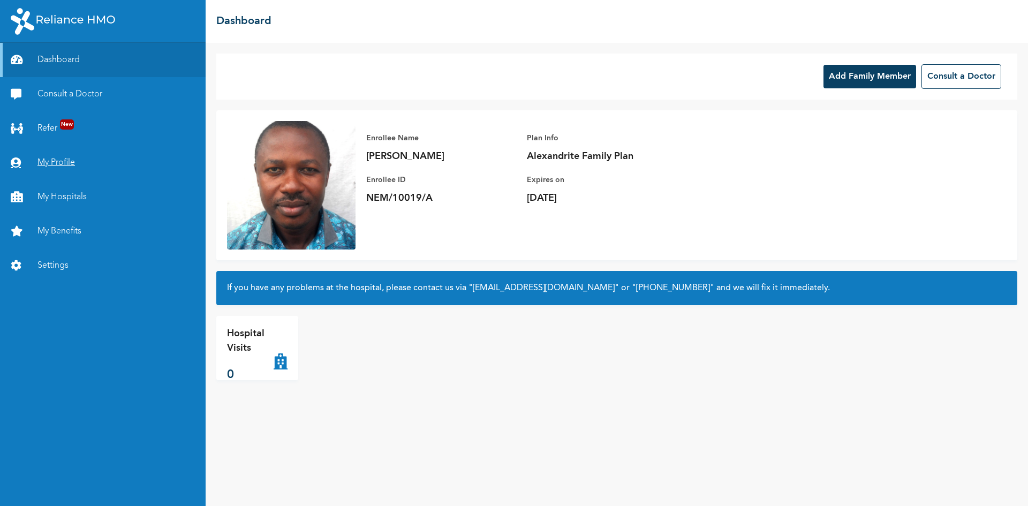
click at [59, 160] on link "My Profile" at bounding box center [103, 163] width 206 height 34
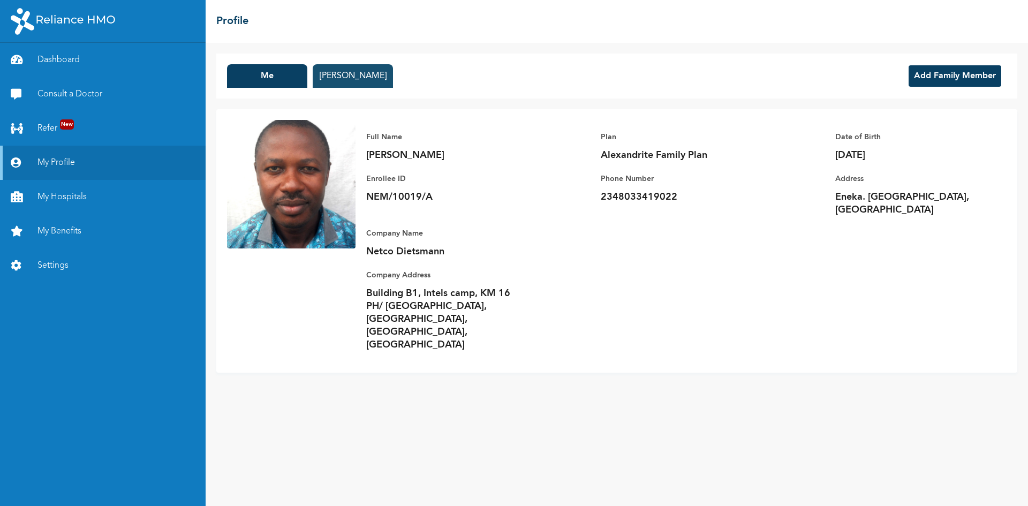
click at [357, 80] on button "Helen Anugwa" at bounding box center [353, 76] width 80 height 24
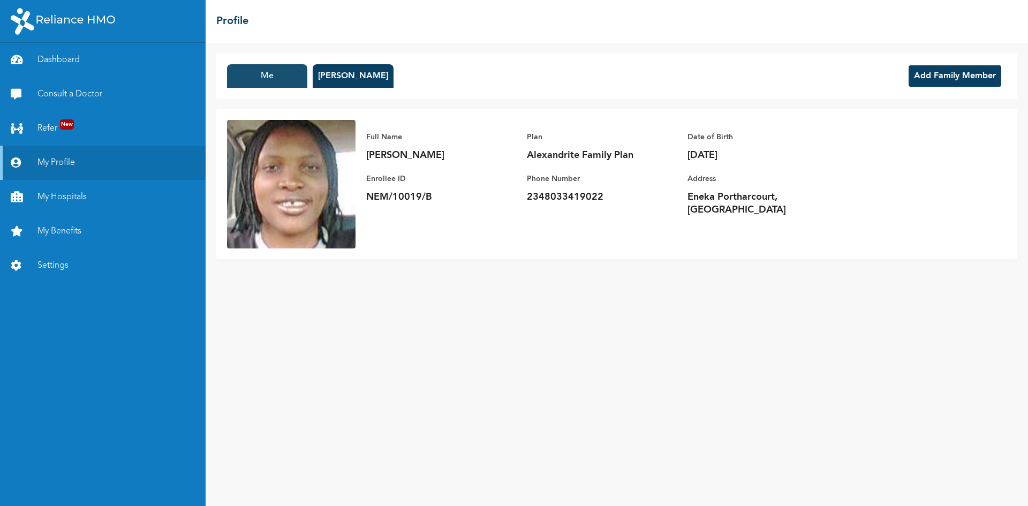
click at [271, 78] on button "Me" at bounding box center [267, 76] width 80 height 24
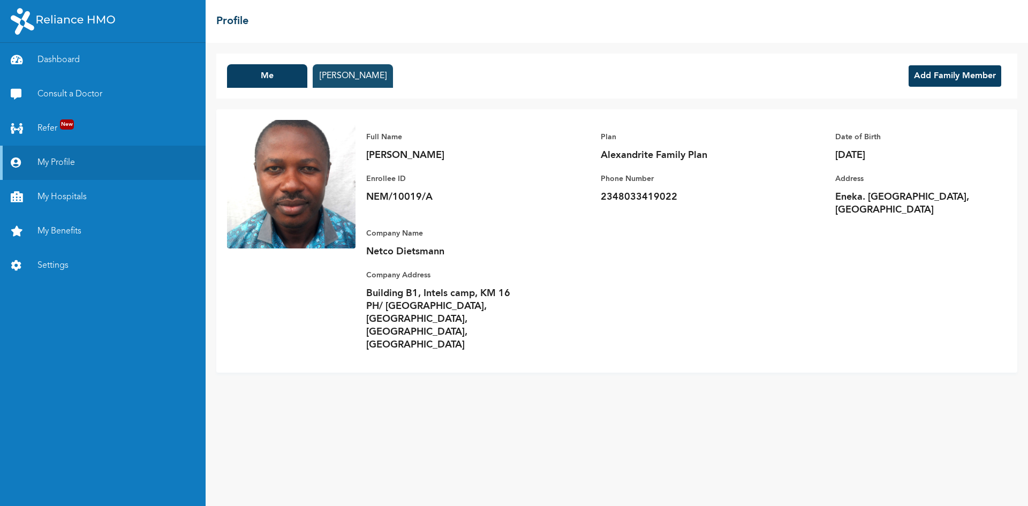
click at [349, 70] on button "Helen Anugwa" at bounding box center [353, 76] width 80 height 24
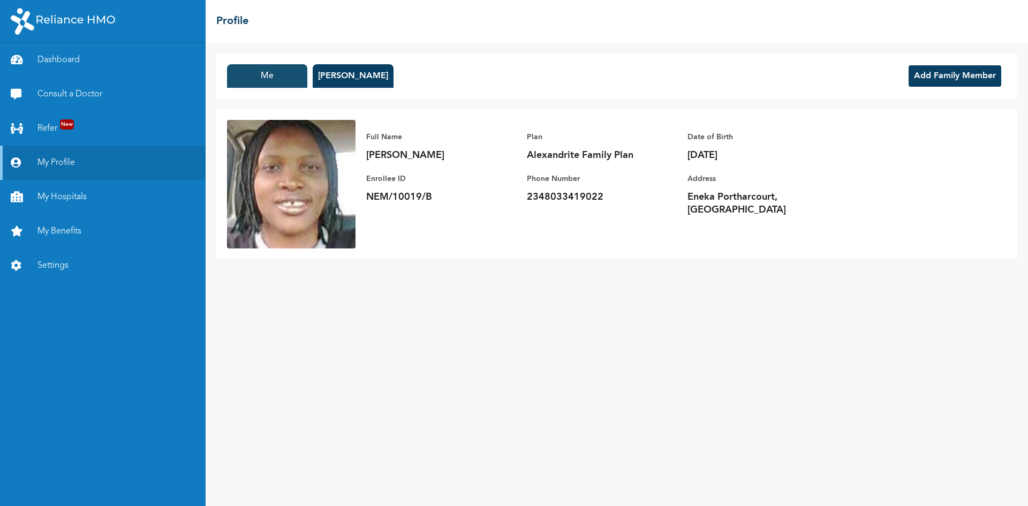
click at [268, 84] on button "Me" at bounding box center [267, 76] width 80 height 24
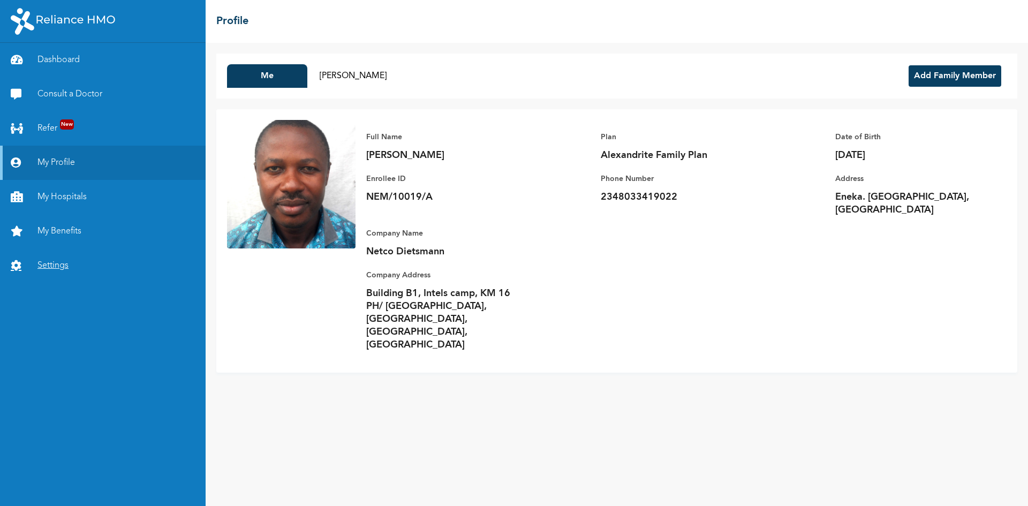
click at [49, 262] on link "Settings" at bounding box center [103, 265] width 206 height 34
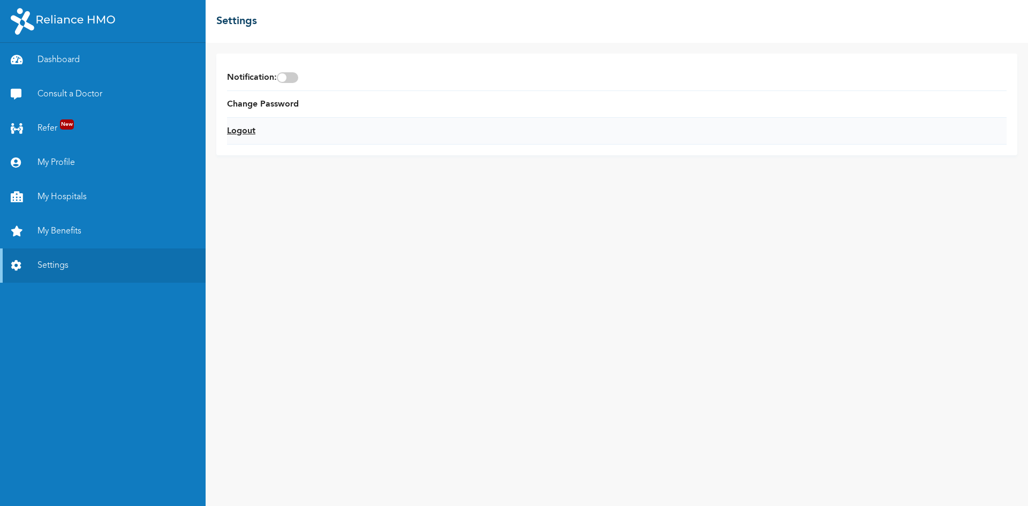
click at [244, 128] on link "Logout" at bounding box center [241, 131] width 28 height 13
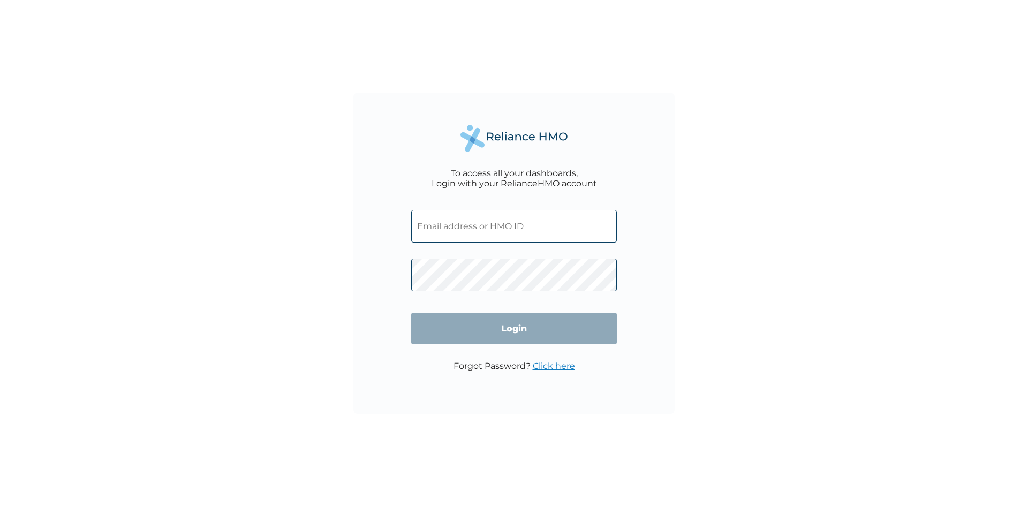
click at [454, 232] on input "text" at bounding box center [514, 226] width 206 height 33
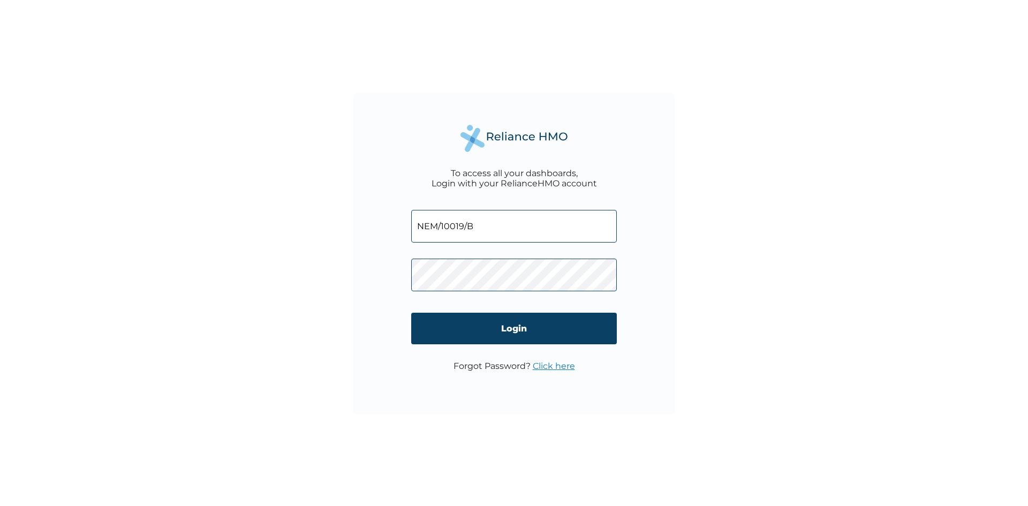
type input "NEM/10019/B"
click at [533, 330] on input "Login" at bounding box center [514, 329] width 206 height 32
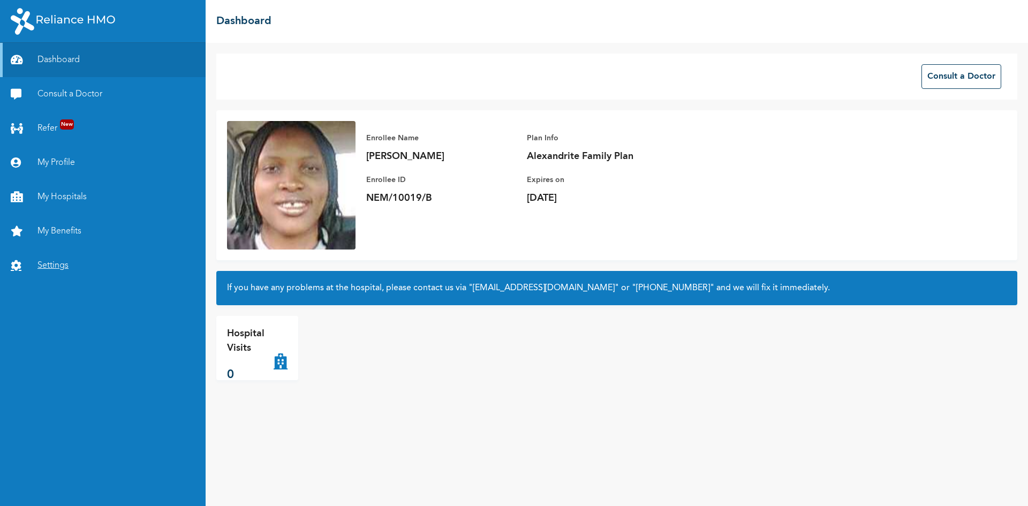
click at [54, 268] on link "Settings" at bounding box center [103, 265] width 206 height 34
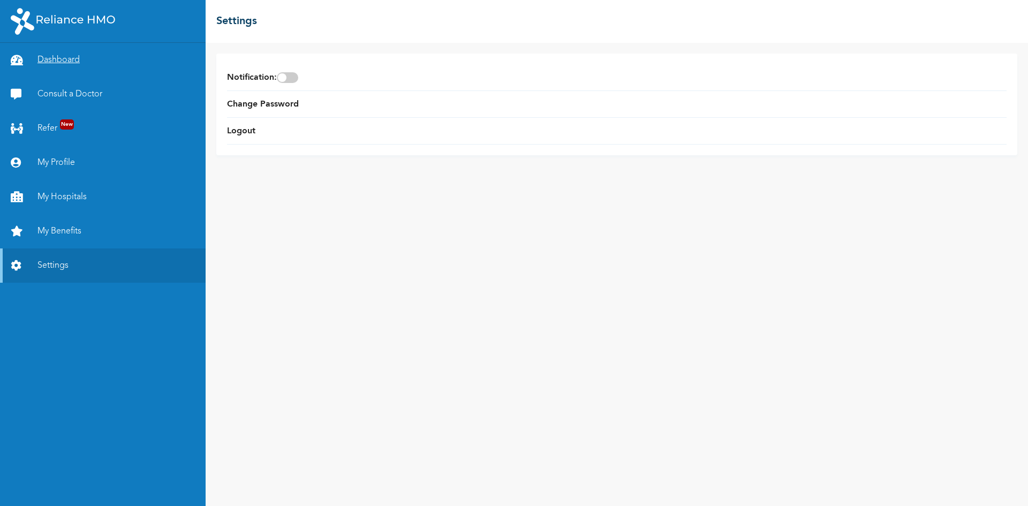
click at [47, 55] on link "Dashboard" at bounding box center [103, 60] width 206 height 34
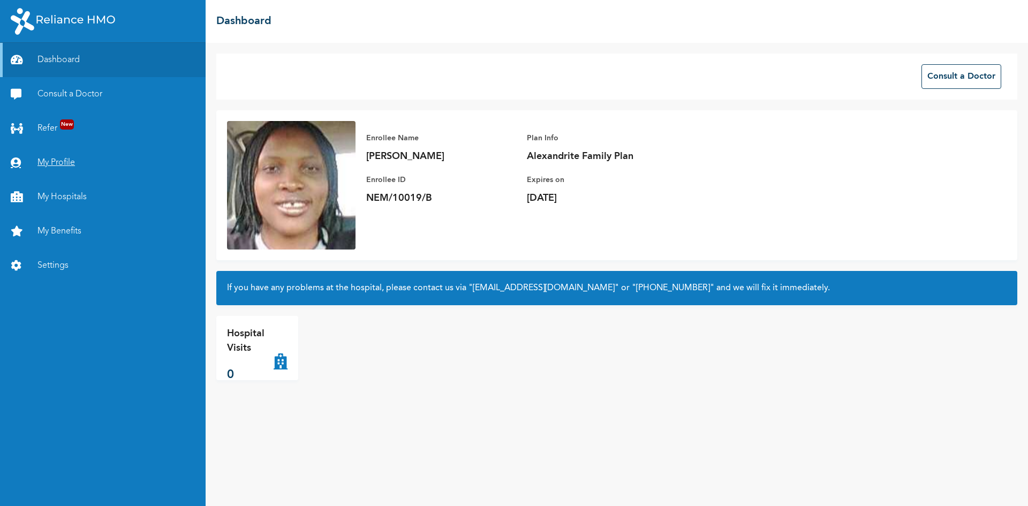
click at [57, 158] on link "My Profile" at bounding box center [103, 163] width 206 height 34
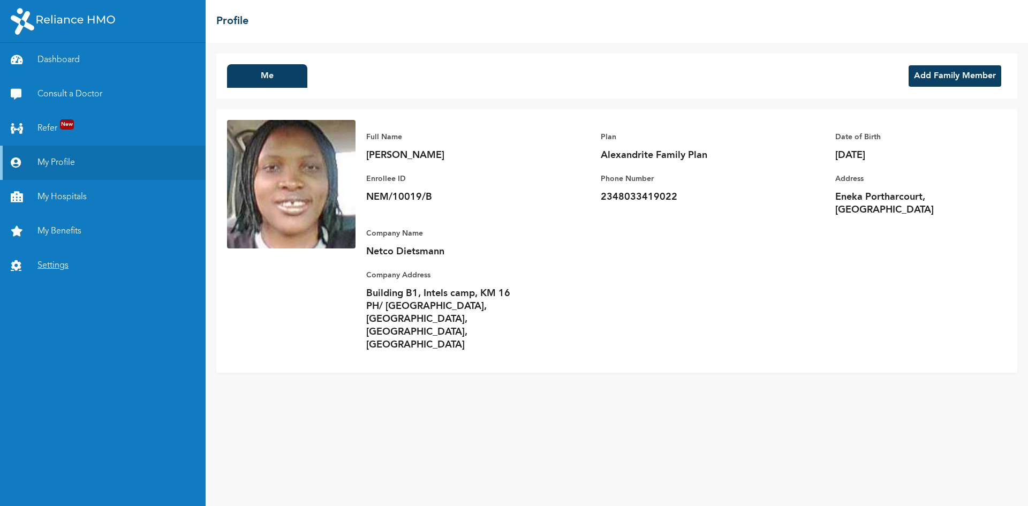
click at [47, 267] on link "Settings" at bounding box center [103, 265] width 206 height 34
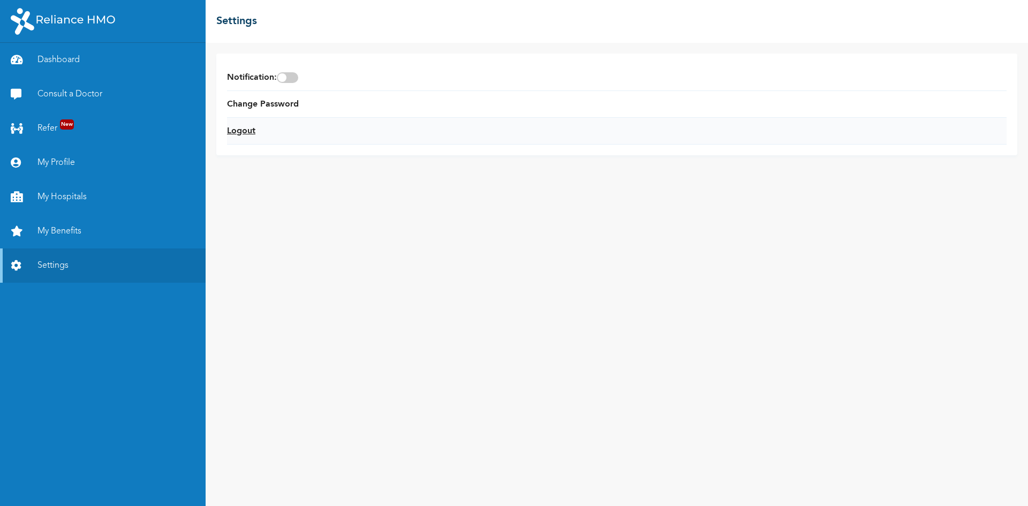
click at [239, 130] on link "Logout" at bounding box center [241, 131] width 28 height 13
